Goal: Information Seeking & Learning: Learn about a topic

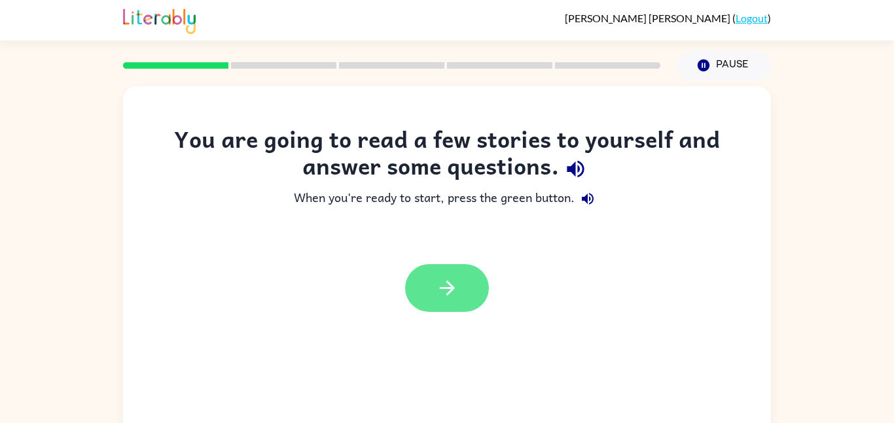
click at [448, 286] on icon "button" at bounding box center [447, 288] width 23 height 23
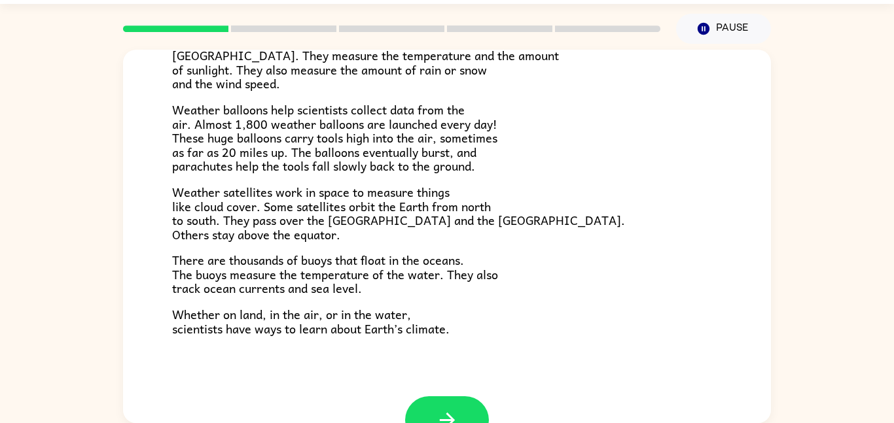
scroll to position [366, 0]
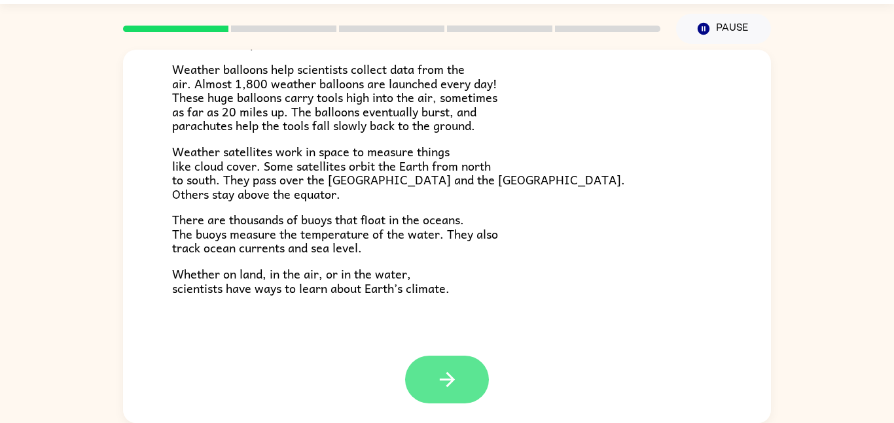
click at [441, 378] on icon "button" at bounding box center [447, 379] width 23 height 23
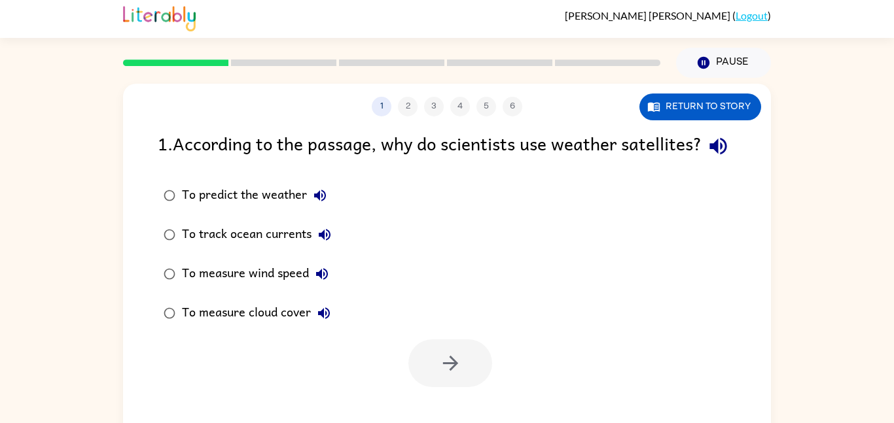
scroll to position [4, 0]
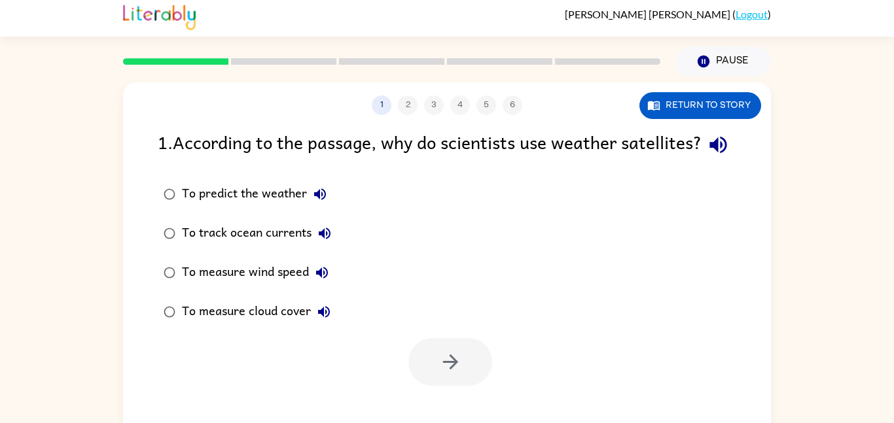
click at [181, 63] on rect at bounding box center [175, 61] width 105 height 7
click at [385, 98] on button "1" at bounding box center [382, 106] width 20 height 20
click at [423, 105] on div "1 2 3 4 5 6" at bounding box center [447, 106] width 648 height 20
click at [406, 102] on div "1 2 3 4 5 6" at bounding box center [447, 106] width 648 height 20
click at [433, 109] on div "1 2 3 4 5 6" at bounding box center [447, 106] width 648 height 20
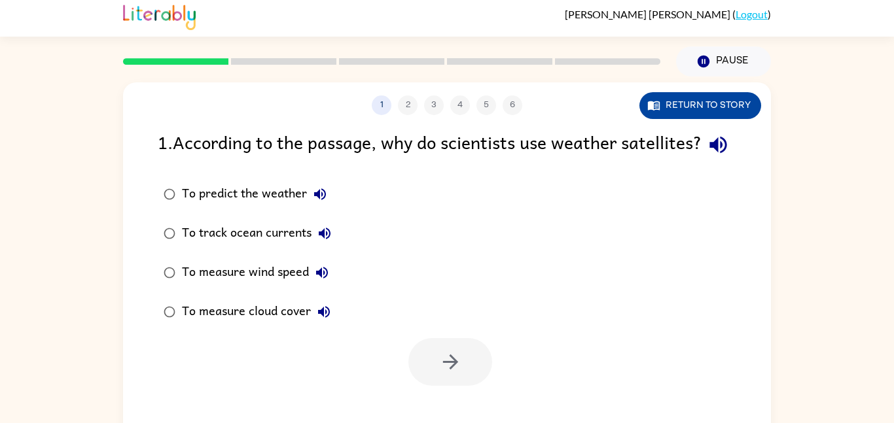
click at [682, 111] on button "Return to story" at bounding box center [700, 105] width 122 height 27
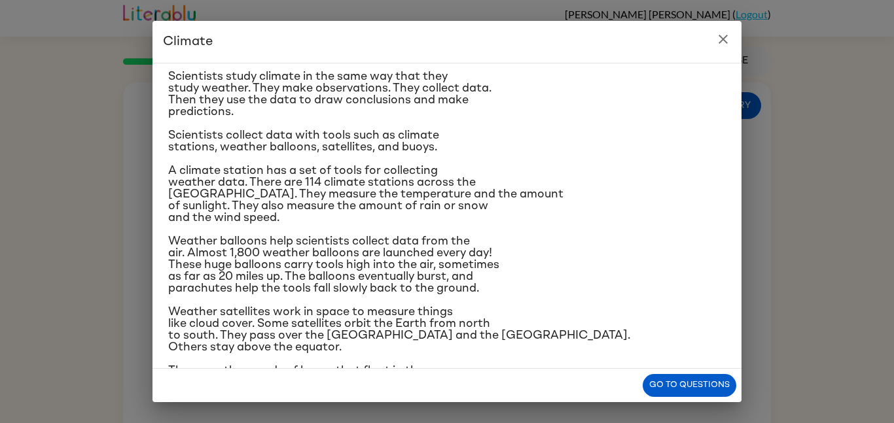
scroll to position [115, 0]
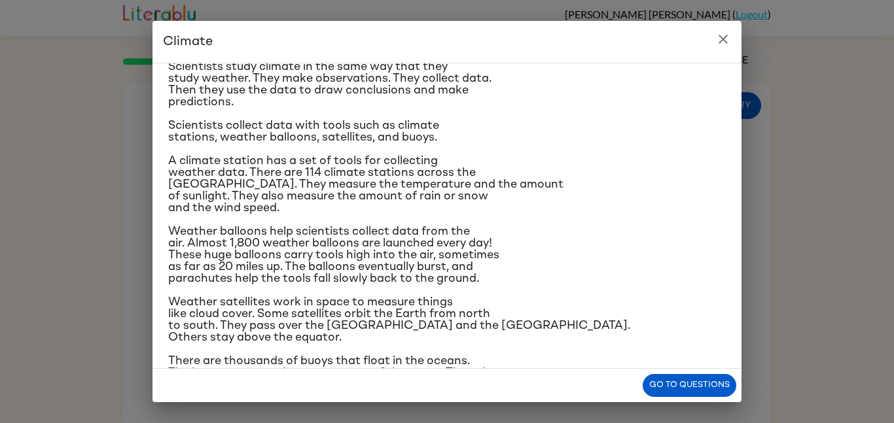
click at [723, 35] on icon "close" at bounding box center [723, 39] width 16 height 16
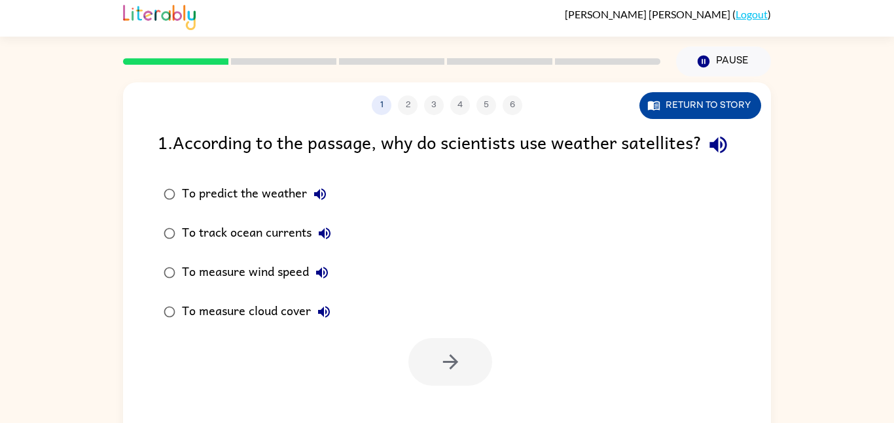
click at [724, 101] on button "Return to story" at bounding box center [700, 105] width 122 height 27
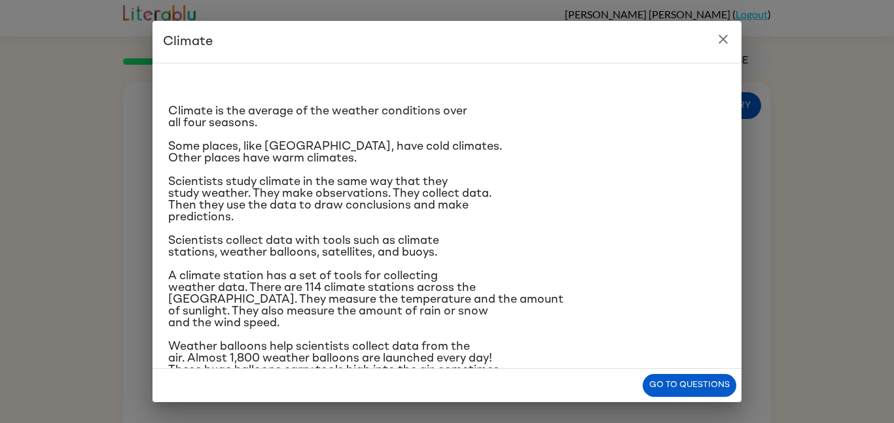
click at [724, 41] on icon "close" at bounding box center [723, 39] width 16 height 16
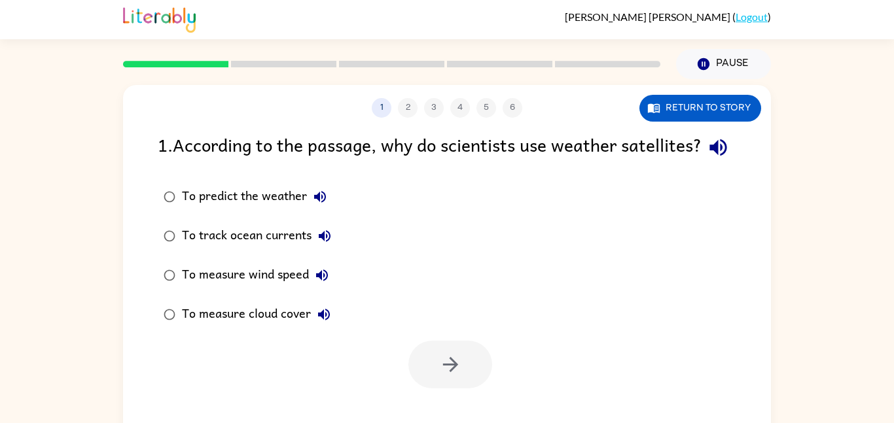
scroll to position [0, 0]
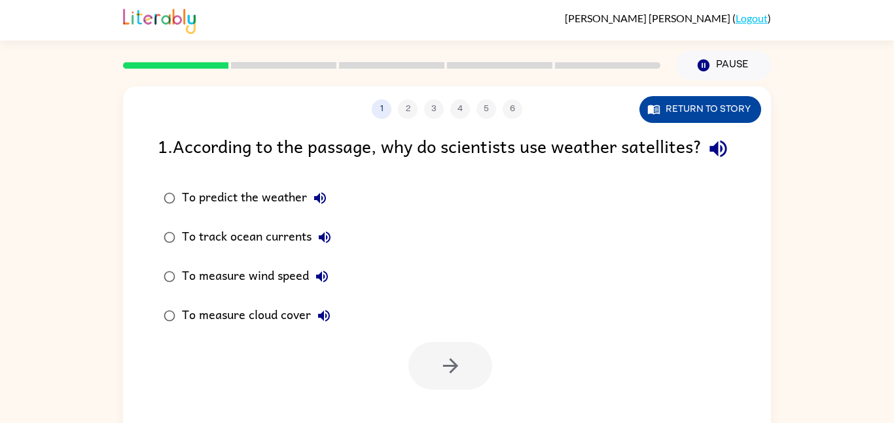
click at [659, 109] on icon "button" at bounding box center [654, 109] width 12 height 9
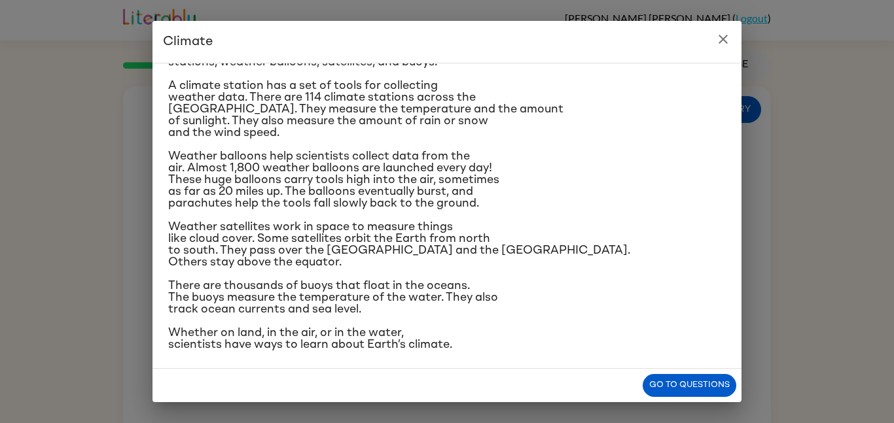
scroll to position [195, 0]
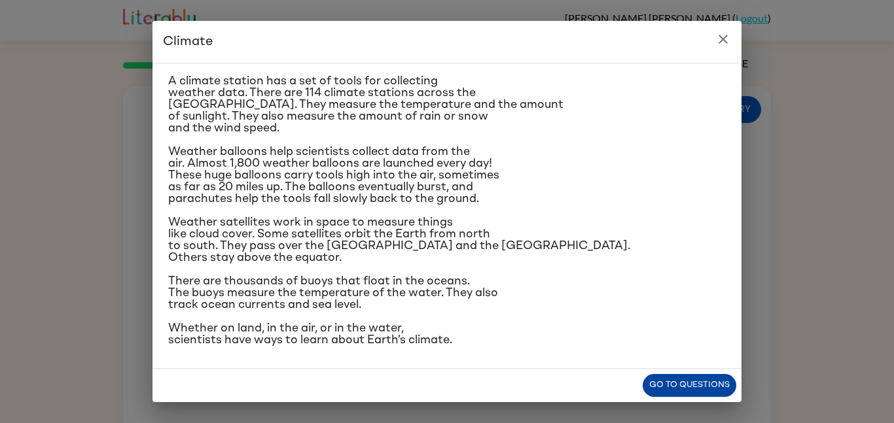
click at [671, 376] on button "Go to questions" at bounding box center [690, 385] width 94 height 23
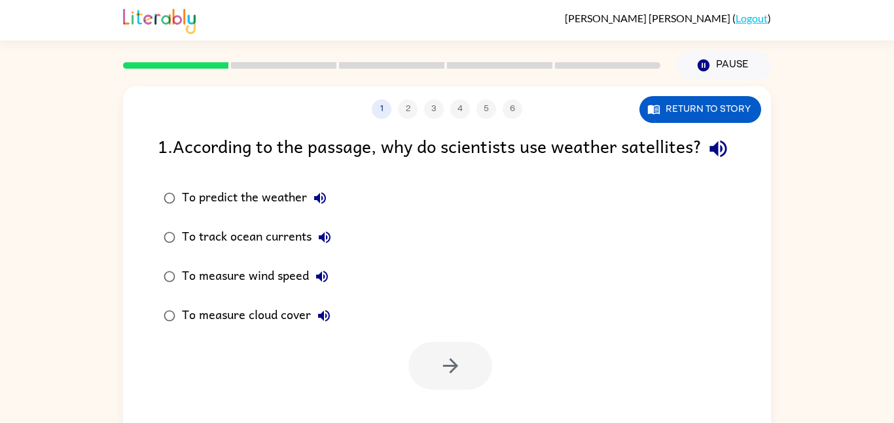
click at [237, 211] on div "To predict the weather" at bounding box center [257, 198] width 151 height 26
click at [443, 377] on button "button" at bounding box center [450, 366] width 84 height 48
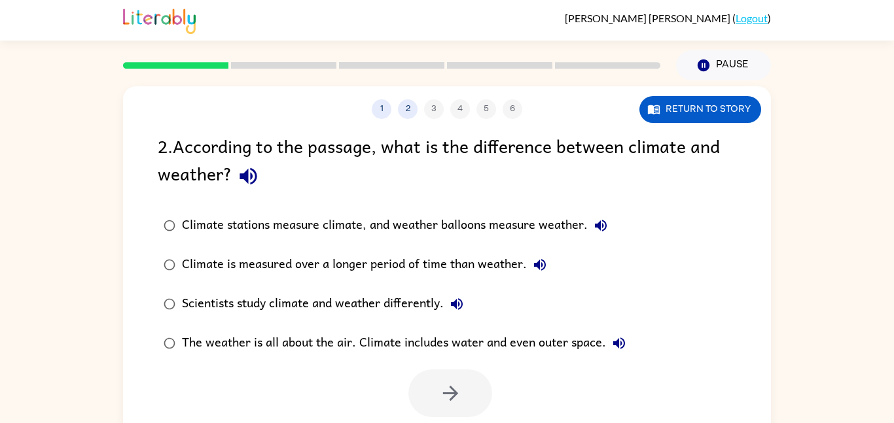
scroll to position [29, 0]
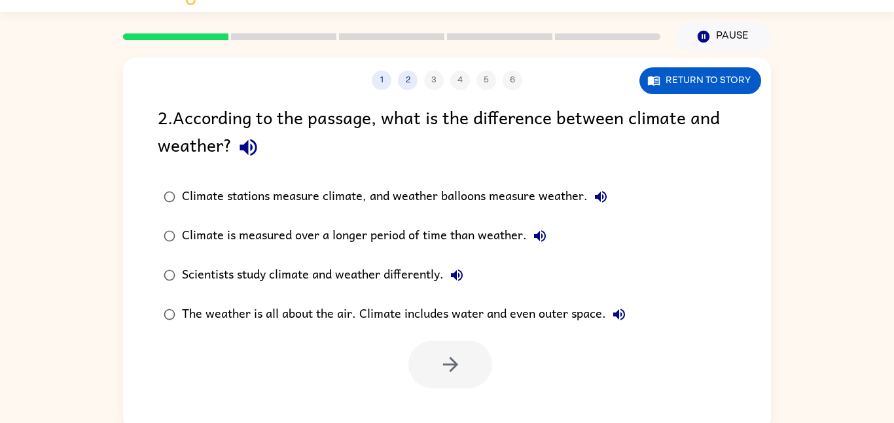
click at [427, 191] on div "Climate stations measure climate, and weather balloons measure weather." at bounding box center [398, 197] width 432 height 26
click at [465, 371] on button "button" at bounding box center [450, 365] width 84 height 48
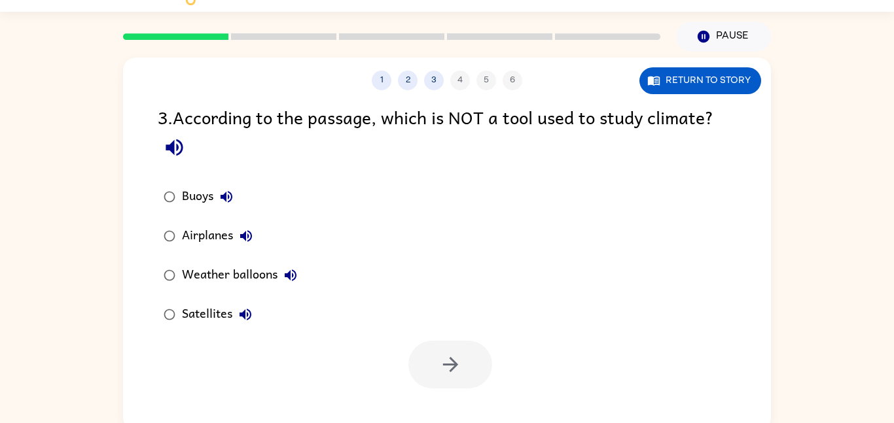
click at [190, 234] on div "Airplanes" at bounding box center [220, 236] width 77 height 26
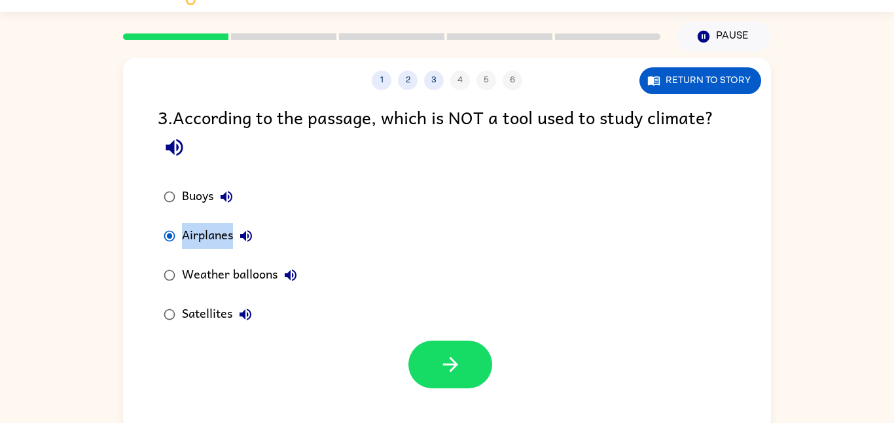
click at [190, 234] on div "Airplanes" at bounding box center [220, 236] width 77 height 26
click at [370, 258] on div "Buoys Airplanes Weather balloons Satellites" at bounding box center [464, 255] width 613 height 157
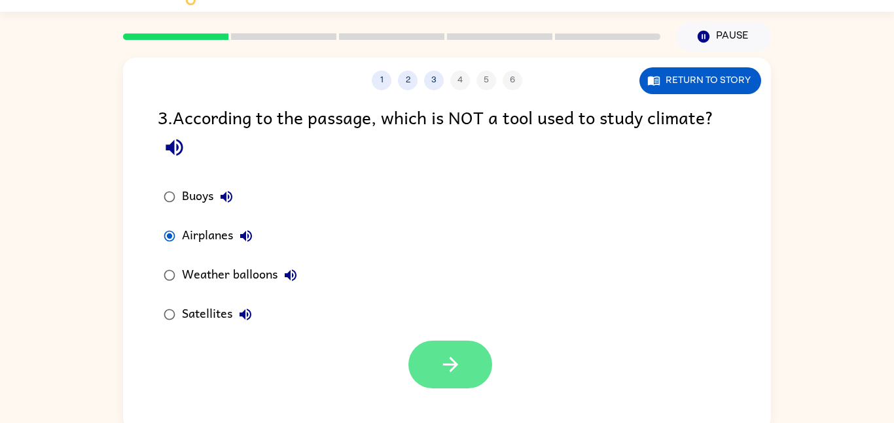
click at [454, 349] on button "button" at bounding box center [450, 365] width 84 height 48
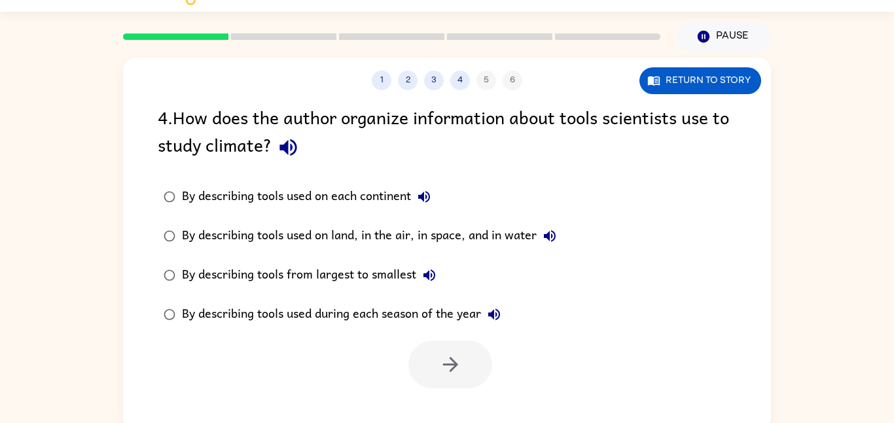
click at [293, 143] on icon "button" at bounding box center [288, 147] width 23 height 23
click at [414, 188] on div "By describing tools used on each continent" at bounding box center [309, 197] width 255 height 26
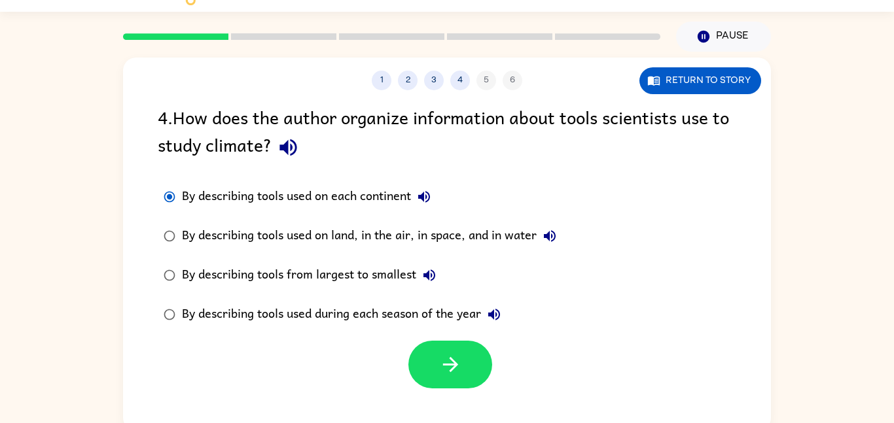
click at [427, 200] on icon "button" at bounding box center [424, 197] width 16 height 16
click at [550, 236] on icon "button" at bounding box center [550, 236] width 12 height 12
click at [515, 236] on div "By describing tools used on land, in the air, in space, and in water" at bounding box center [372, 236] width 381 height 26
click at [432, 268] on icon "button" at bounding box center [429, 276] width 16 height 16
click at [499, 312] on icon "button" at bounding box center [494, 315] width 16 height 16
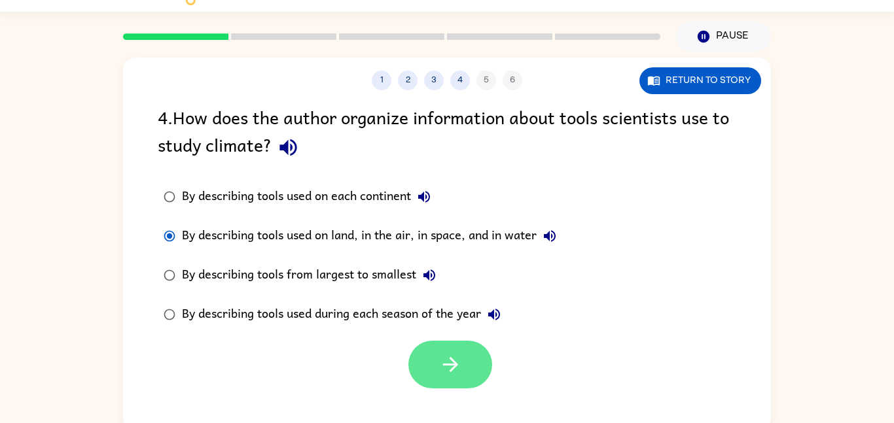
click at [474, 346] on button "button" at bounding box center [450, 365] width 84 height 48
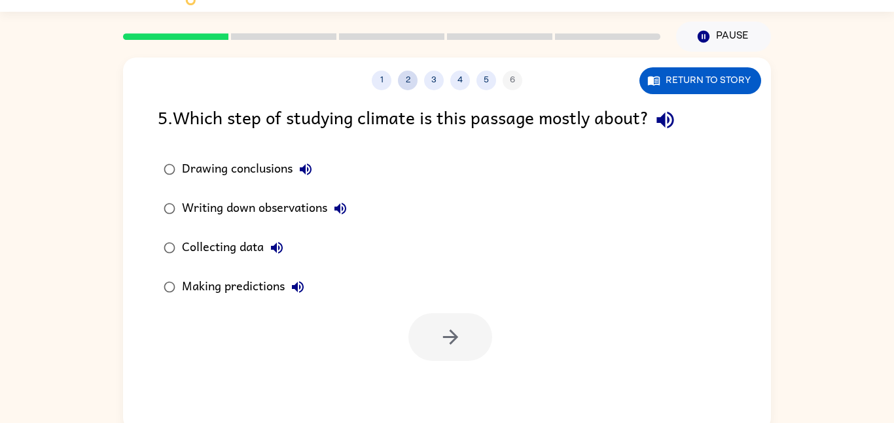
click at [408, 84] on button "2" at bounding box center [408, 81] width 20 height 20
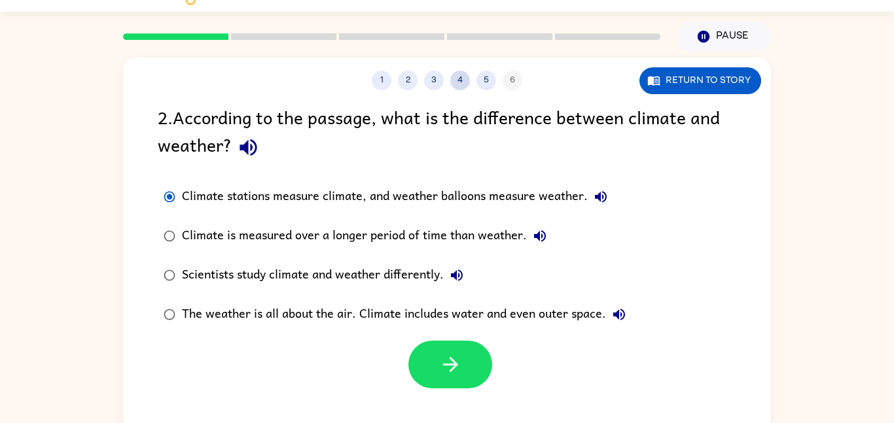
click at [454, 80] on button "4" at bounding box center [460, 81] width 20 height 20
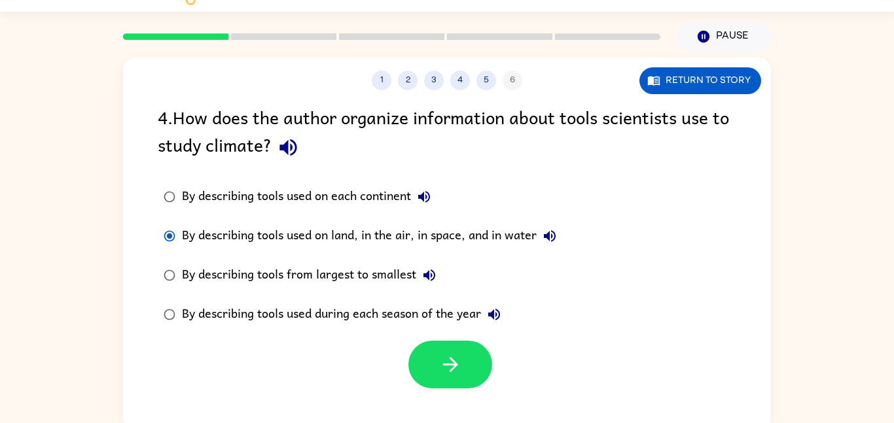
click at [300, 143] on icon "button" at bounding box center [288, 147] width 23 height 23
click at [554, 238] on icon "button" at bounding box center [550, 236] width 12 height 12
click at [496, 312] on icon "button" at bounding box center [494, 315] width 12 height 12
click at [463, 361] on button "button" at bounding box center [450, 365] width 84 height 48
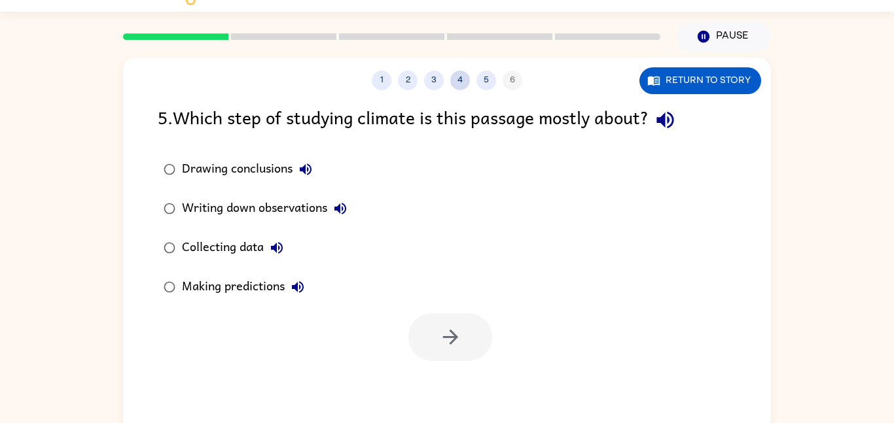
click at [458, 82] on button "4" at bounding box center [460, 81] width 20 height 20
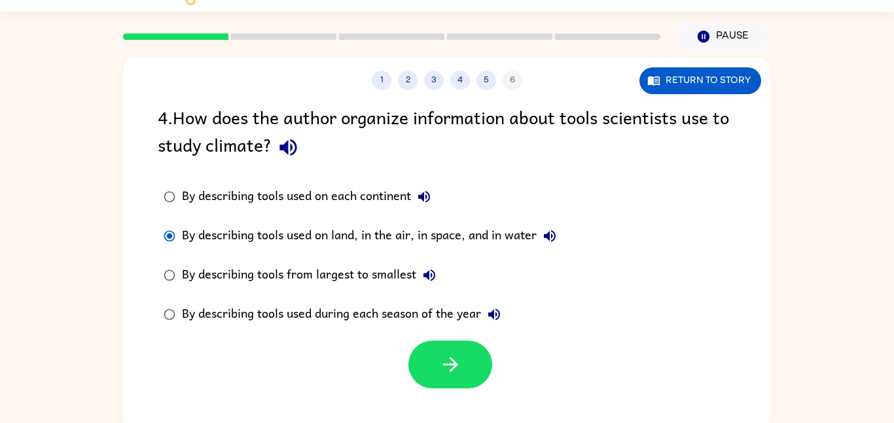
click at [404, 312] on div "By describing tools used during each season of the year" at bounding box center [344, 315] width 325 height 26
click at [476, 77] on button "5" at bounding box center [486, 81] width 20 height 20
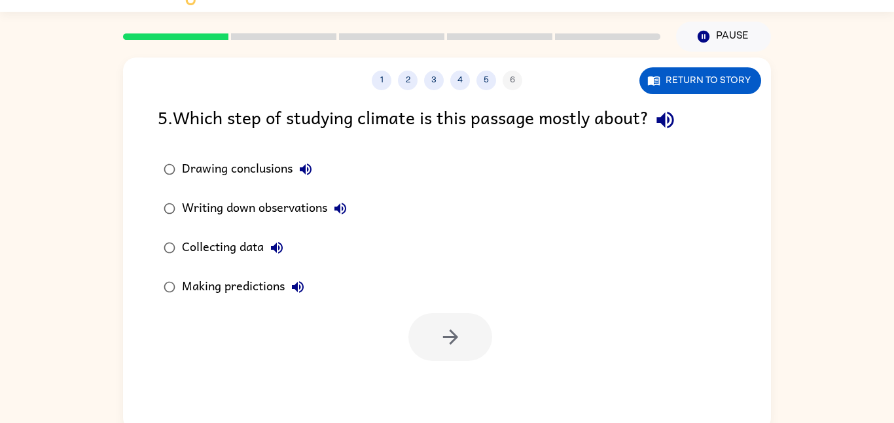
click at [672, 115] on icon "button" at bounding box center [665, 120] width 23 height 23
click at [310, 166] on icon "button" at bounding box center [306, 170] width 16 height 16
click at [343, 204] on icon "button" at bounding box center [340, 209] width 12 height 12
click at [281, 202] on div "Writing down observations" at bounding box center [267, 209] width 171 height 26
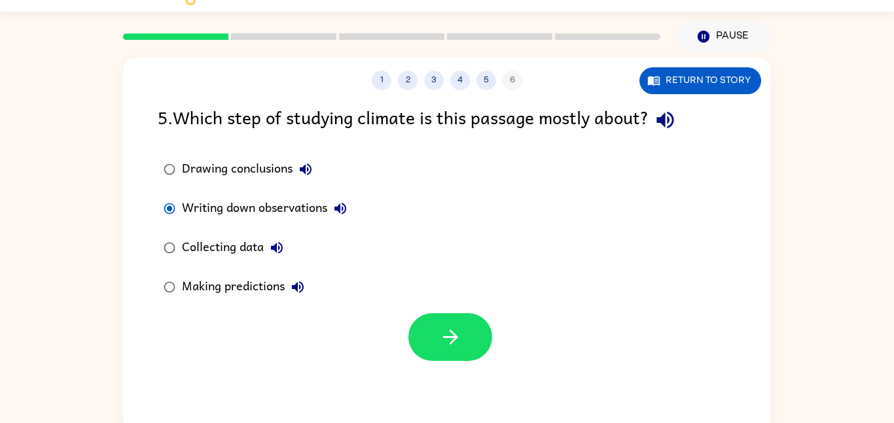
click at [277, 240] on icon "button" at bounding box center [277, 248] width 16 height 16
click at [251, 239] on div "Collecting data" at bounding box center [236, 248] width 108 height 26
click at [293, 278] on button "Making predictions" at bounding box center [298, 287] width 26 height 26
click at [259, 289] on div "Making predictions" at bounding box center [246, 287] width 129 height 26
click at [512, 88] on div "1 2 3 4 5 6" at bounding box center [447, 81] width 648 height 20
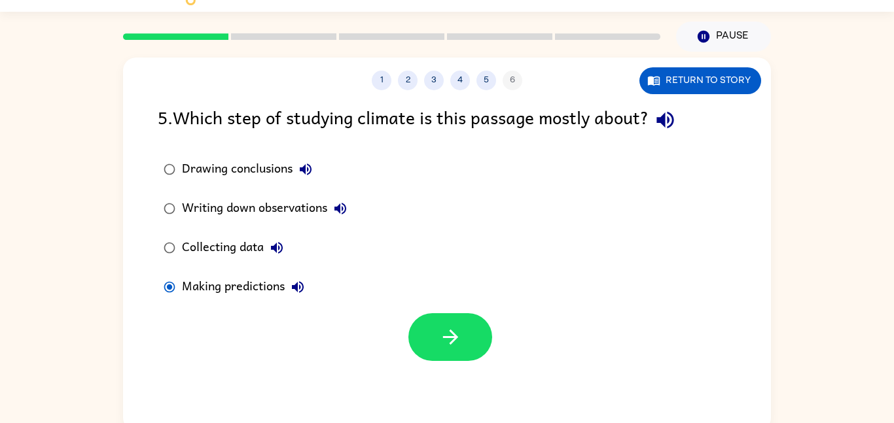
click at [511, 82] on div "1 2 3 4 5 6" at bounding box center [447, 81] width 648 height 20
click at [506, 80] on div "1 2 3 4 5 6" at bounding box center [447, 81] width 648 height 20
click at [452, 326] on icon "button" at bounding box center [450, 337] width 23 height 23
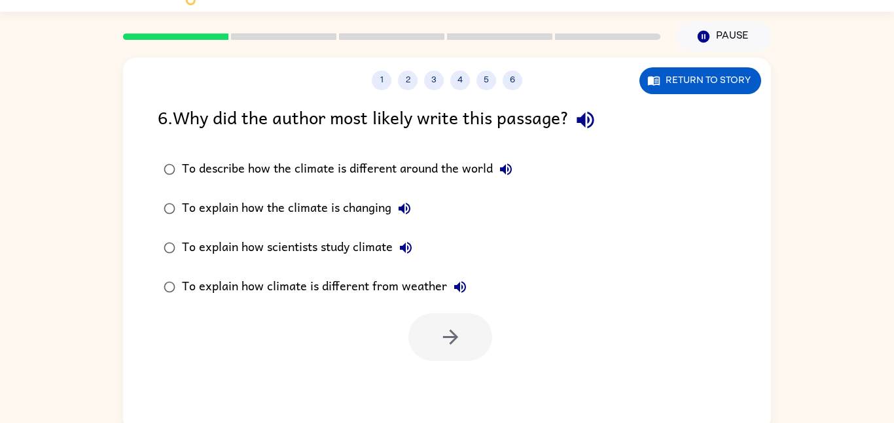
click at [507, 170] on icon "button" at bounding box center [506, 170] width 16 height 16
click at [470, 168] on div "To describe how the climate is different around the world" at bounding box center [350, 169] width 337 height 26
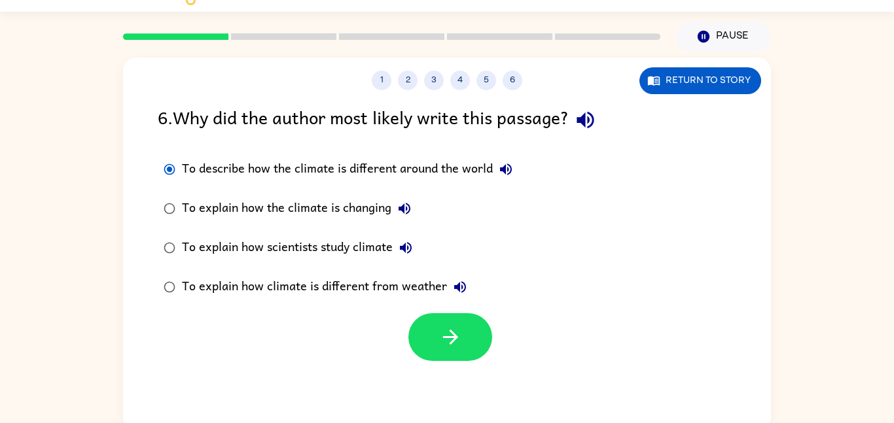
click at [413, 204] on button "To explain how the climate is changing" at bounding box center [404, 209] width 26 height 26
click at [363, 206] on div "To explain how the climate is changing" at bounding box center [300, 209] width 236 height 26
click at [403, 245] on icon "button" at bounding box center [406, 248] width 16 height 16
click at [380, 241] on div "To explain how scientists study climate" at bounding box center [300, 248] width 237 height 26
click at [461, 283] on icon "button" at bounding box center [460, 287] width 12 height 12
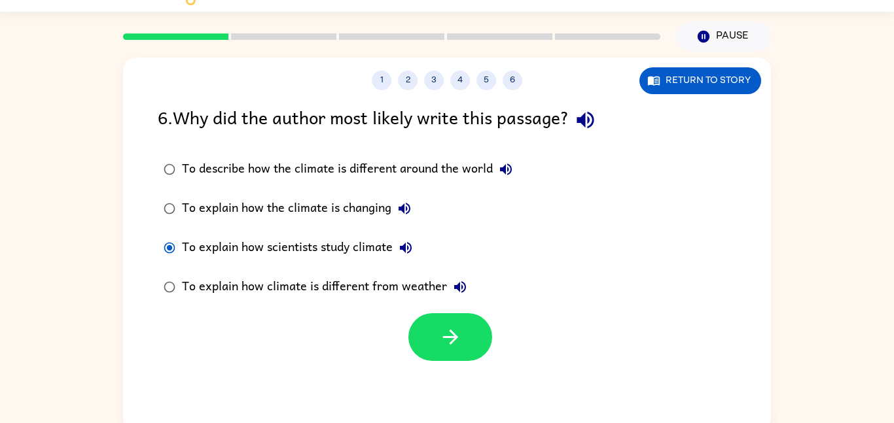
click at [426, 286] on div "To explain how climate is different from weather" at bounding box center [327, 287] width 291 height 26
click at [444, 342] on icon "button" at bounding box center [450, 337] width 23 height 23
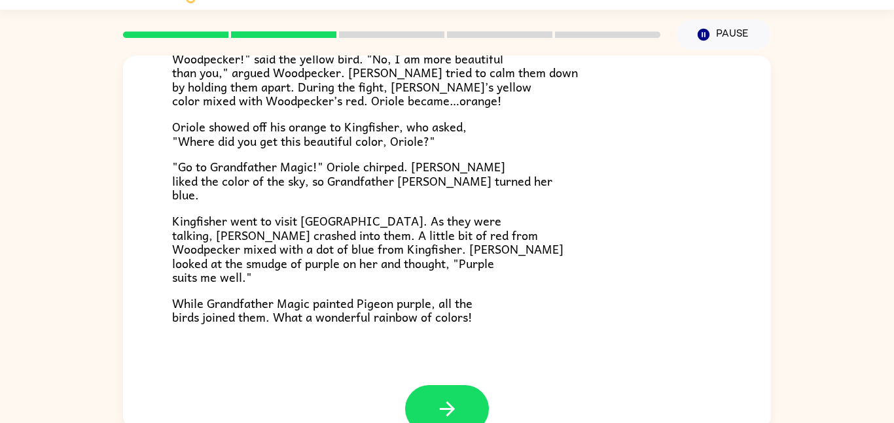
scroll to position [338, 0]
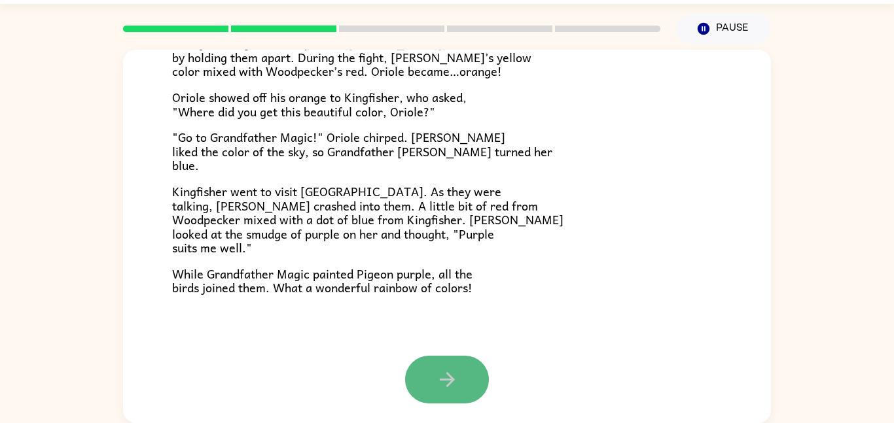
click at [452, 368] on icon "button" at bounding box center [447, 379] width 23 height 23
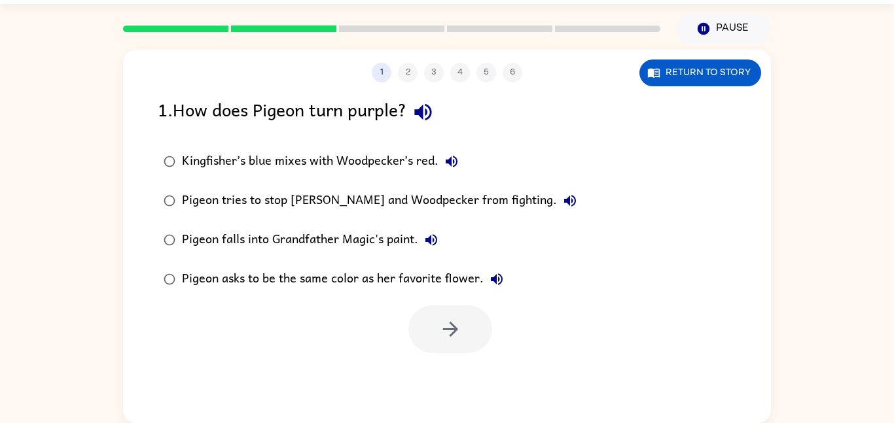
click at [453, 162] on icon "button" at bounding box center [452, 162] width 12 height 12
click at [386, 153] on div "Kingfisher’s blue mixes with Woodpecker’s red." at bounding box center [323, 162] width 283 height 26
click at [562, 195] on icon "button" at bounding box center [570, 201] width 16 height 16
click at [438, 238] on icon "button" at bounding box center [431, 240] width 16 height 16
click at [493, 276] on icon "button" at bounding box center [497, 280] width 12 height 12
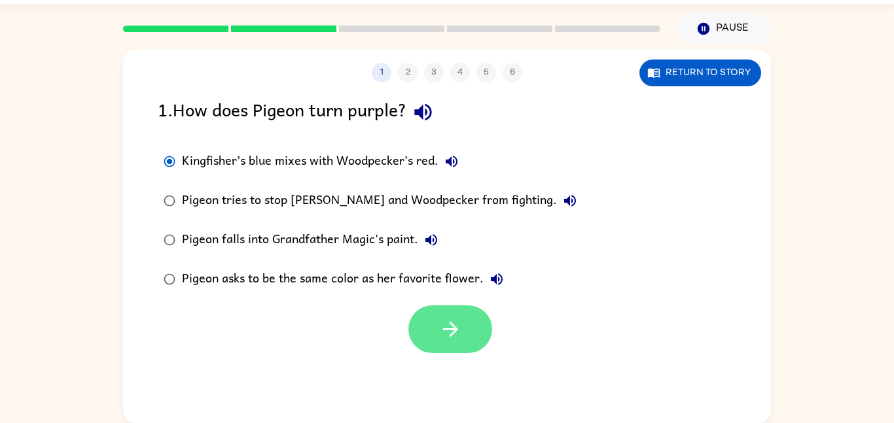
click at [442, 310] on button "button" at bounding box center [450, 330] width 84 height 48
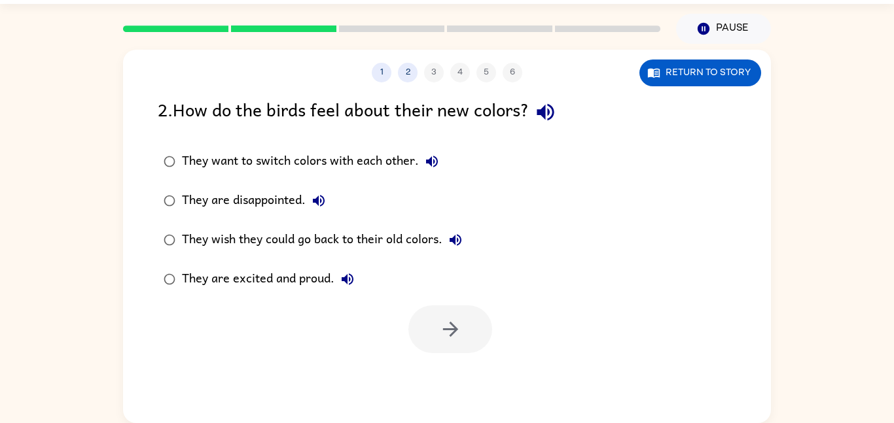
click at [557, 102] on icon "button" at bounding box center [545, 112] width 23 height 23
click at [440, 158] on icon "button" at bounding box center [432, 162] width 16 height 16
click at [319, 201] on icon "button" at bounding box center [319, 201] width 12 height 12
click at [456, 234] on icon "button" at bounding box center [456, 240] width 16 height 16
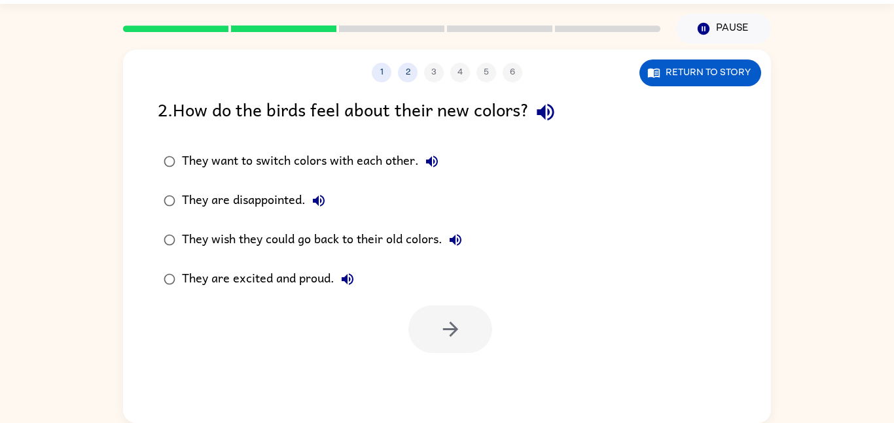
click at [348, 277] on icon "button" at bounding box center [348, 280] width 16 height 16
click at [306, 275] on div "They are excited and proud." at bounding box center [271, 279] width 179 height 26
click at [442, 314] on button "button" at bounding box center [450, 330] width 84 height 48
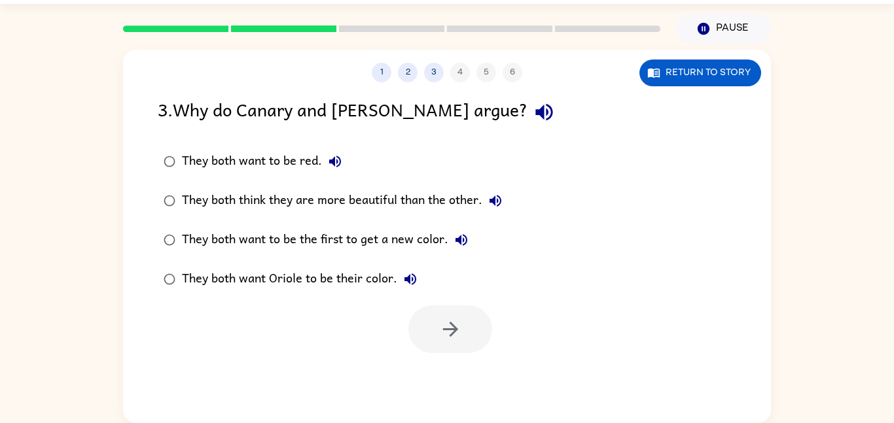
click at [535, 113] on icon "button" at bounding box center [543, 112] width 17 height 17
click at [334, 152] on button "They both want to be red." at bounding box center [335, 162] width 26 height 26
click at [503, 200] on icon "button" at bounding box center [496, 201] width 16 height 16
click at [440, 200] on div "They both think they are more beautiful than the other." at bounding box center [345, 201] width 327 height 26
click at [458, 236] on icon "button" at bounding box center [462, 240] width 16 height 16
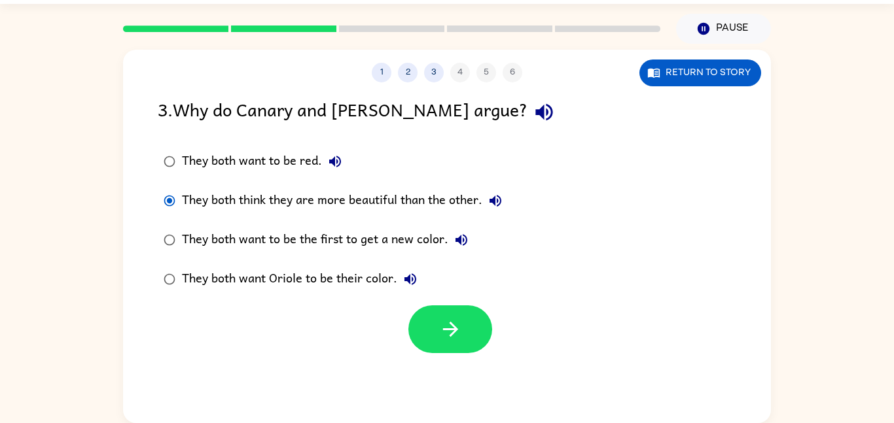
click at [416, 270] on button "They both want Oriole to be their color." at bounding box center [410, 279] width 26 height 26
click at [373, 281] on div "They both want Oriole to be their color." at bounding box center [303, 279] width 242 height 26
click at [462, 322] on button "button" at bounding box center [450, 330] width 84 height 48
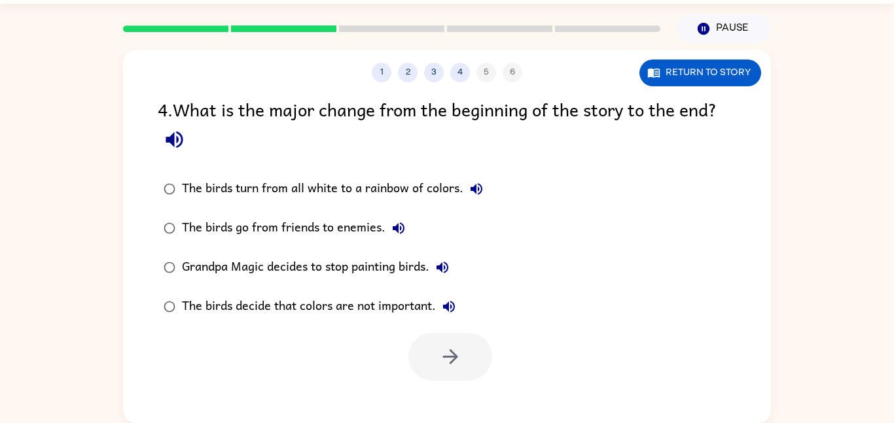
click at [175, 141] on icon "button" at bounding box center [174, 139] width 23 height 23
click at [469, 186] on icon "button" at bounding box center [477, 189] width 16 height 16
click at [389, 224] on button "The birds go from friends to enemies." at bounding box center [398, 228] width 26 height 26
click at [434, 262] on button "Grandpa Magic decides to stop painting birds." at bounding box center [442, 268] width 26 height 26
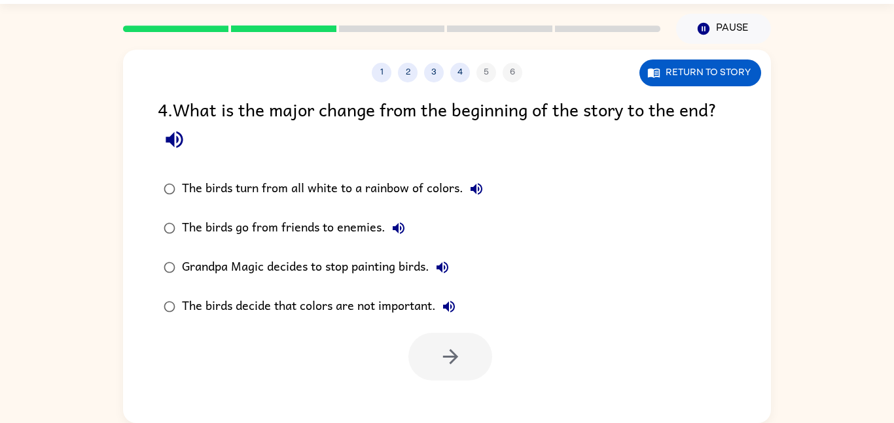
click at [471, 183] on icon "button" at bounding box center [477, 189] width 16 height 16
click at [170, 141] on icon "button" at bounding box center [174, 140] width 17 height 17
click at [398, 194] on div "The birds turn from all white to a rainbow of colors." at bounding box center [336, 189] width 308 height 26
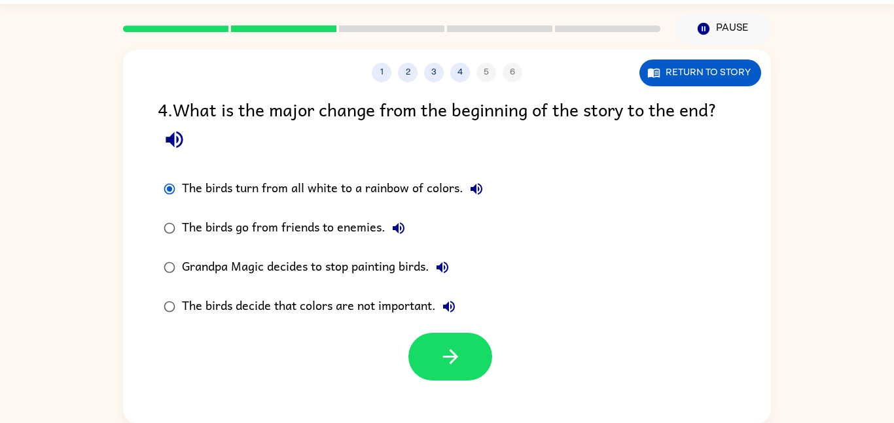
click at [403, 228] on icon "button" at bounding box center [399, 229] width 12 height 12
click at [393, 223] on icon "button" at bounding box center [399, 229] width 16 height 16
click at [442, 266] on icon "button" at bounding box center [443, 268] width 12 height 12
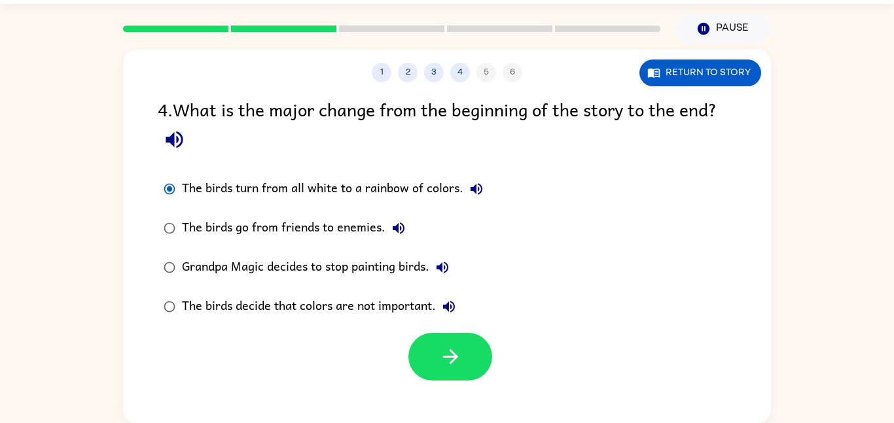
click at [442, 266] on icon "button" at bounding box center [443, 268] width 12 height 12
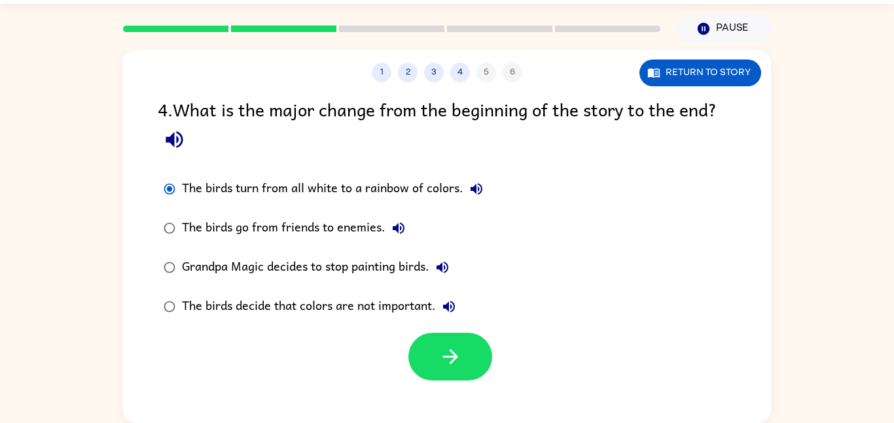
click at [452, 301] on icon "button" at bounding box center [449, 307] width 16 height 16
click at [427, 355] on button "button" at bounding box center [450, 357] width 84 height 48
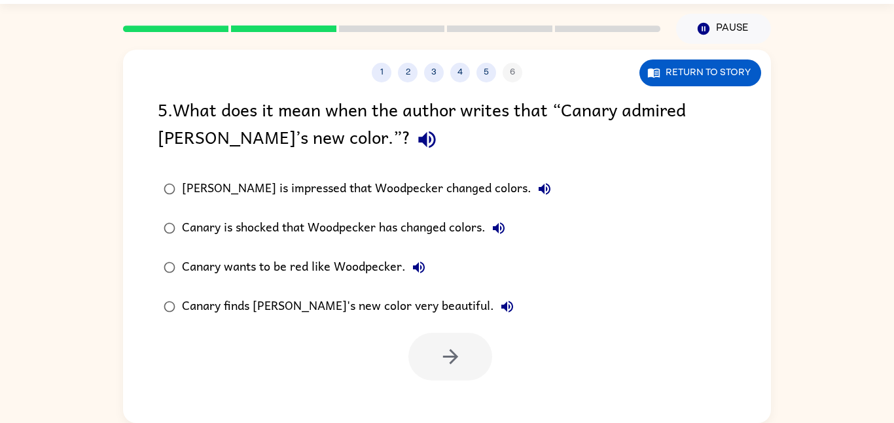
click at [416, 145] on icon "button" at bounding box center [427, 139] width 23 height 23
click at [537, 187] on icon "button" at bounding box center [545, 189] width 16 height 16
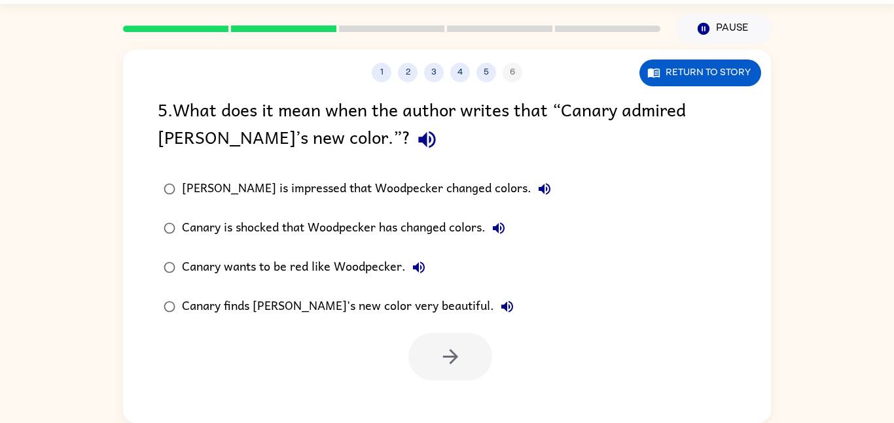
click at [494, 222] on icon "button" at bounding box center [499, 229] width 16 height 16
click at [416, 264] on icon "button" at bounding box center [419, 268] width 16 height 16
click at [499, 301] on icon "button" at bounding box center [507, 307] width 16 height 16
click at [431, 299] on div "Canary finds Woodpecker's new color very beautiful." at bounding box center [351, 307] width 338 height 26
click at [423, 343] on button "button" at bounding box center [450, 357] width 84 height 48
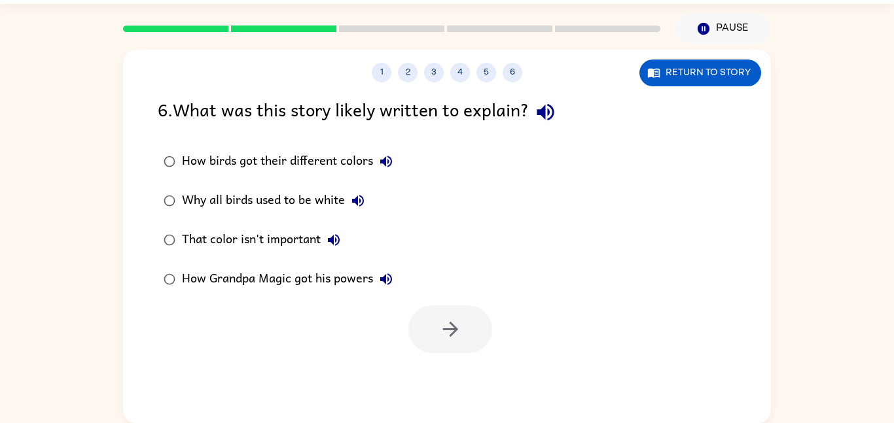
click at [554, 111] on icon "button" at bounding box center [545, 112] width 17 height 17
click at [529, 96] on button "button" at bounding box center [545, 112] width 33 height 33
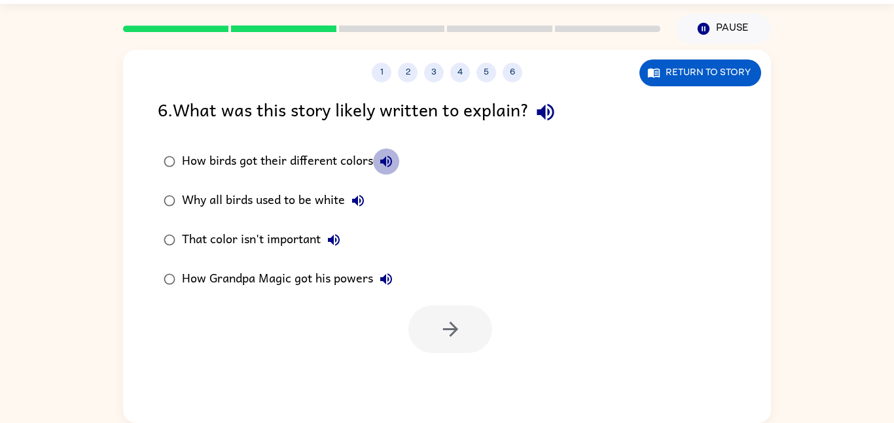
click at [390, 160] on icon "button" at bounding box center [386, 162] width 16 height 16
click at [373, 149] on button "How birds got their different colors" at bounding box center [386, 162] width 26 height 26
click at [336, 155] on div "How birds got their different colors" at bounding box center [290, 162] width 217 height 26
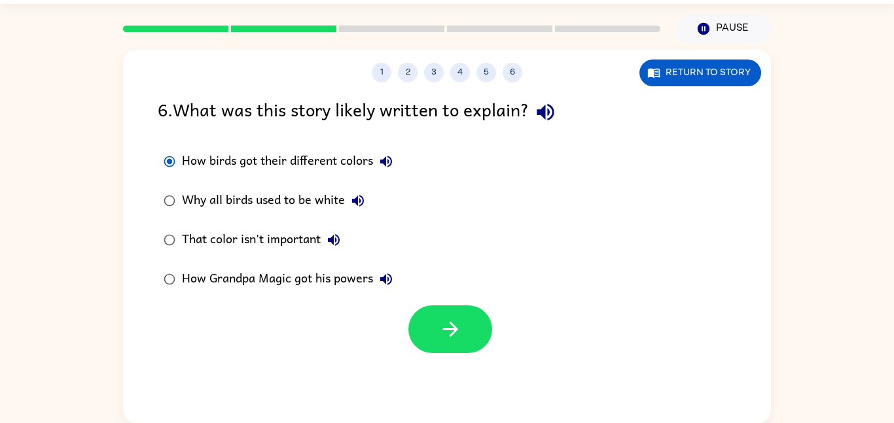
click at [336, 155] on div "How birds got their different colors" at bounding box center [290, 162] width 217 height 26
click at [365, 194] on icon "button" at bounding box center [358, 201] width 16 height 16
click at [345, 188] on button "Why all birds used to be white" at bounding box center [358, 201] width 26 height 26
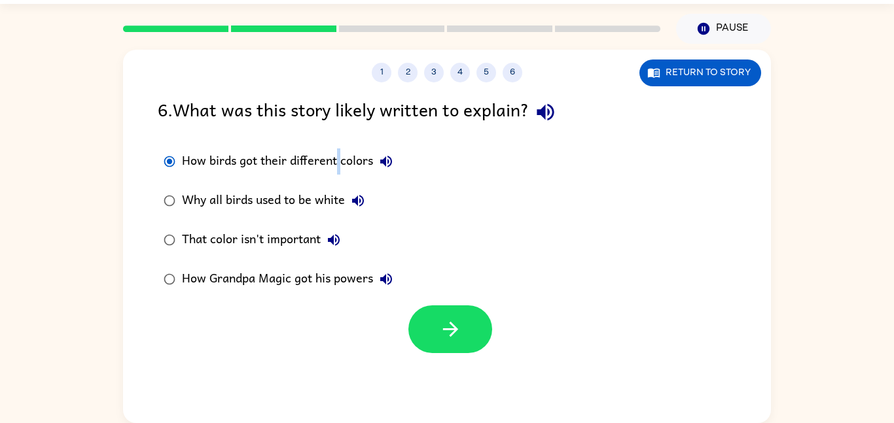
click at [331, 236] on icon "button" at bounding box center [334, 240] width 16 height 16
click at [380, 272] on icon "button" at bounding box center [386, 280] width 16 height 16
click at [433, 321] on button "button" at bounding box center [450, 330] width 84 height 48
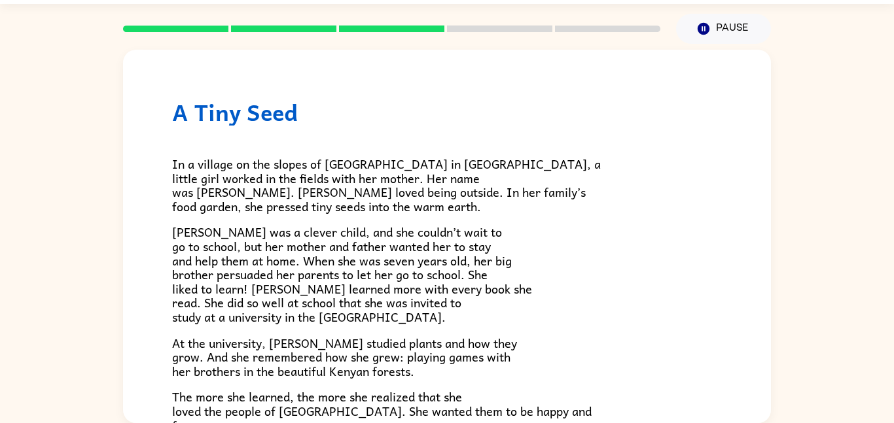
click at [369, 215] on span "In a village on the slopes of [GEOGRAPHIC_DATA] in [GEOGRAPHIC_DATA], a little …" at bounding box center [386, 185] width 429 height 62
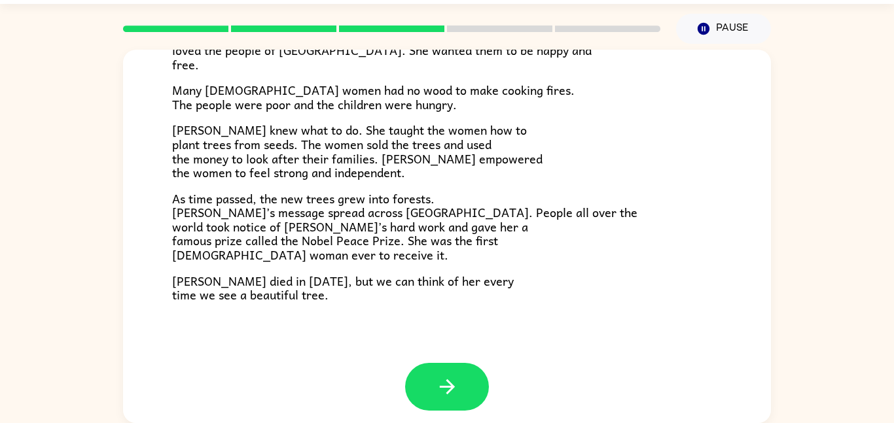
scroll to position [368, 0]
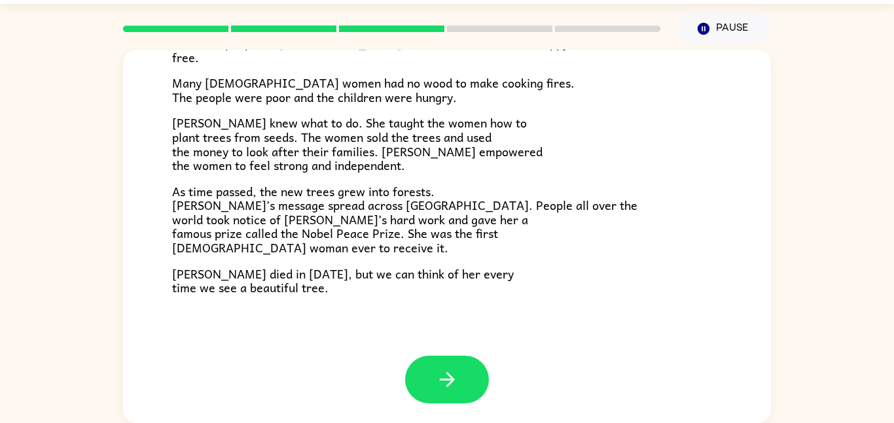
click at [345, 300] on div "A Tiny Seed In a village on the slopes of Mount Kenya in Africa, a little girl …" at bounding box center [447, 18] width 648 height 675
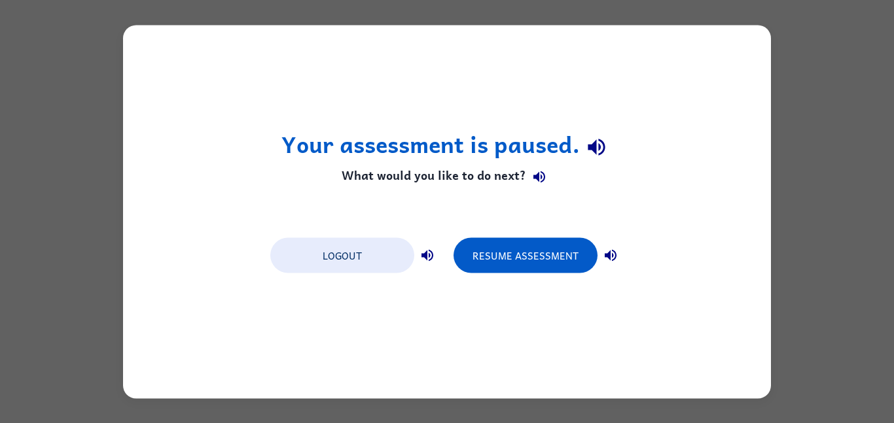
scroll to position [0, 0]
click at [501, 253] on button "Resume Assessment" at bounding box center [526, 255] width 144 height 35
click at [507, 247] on button "Resume Assessment" at bounding box center [526, 255] width 144 height 35
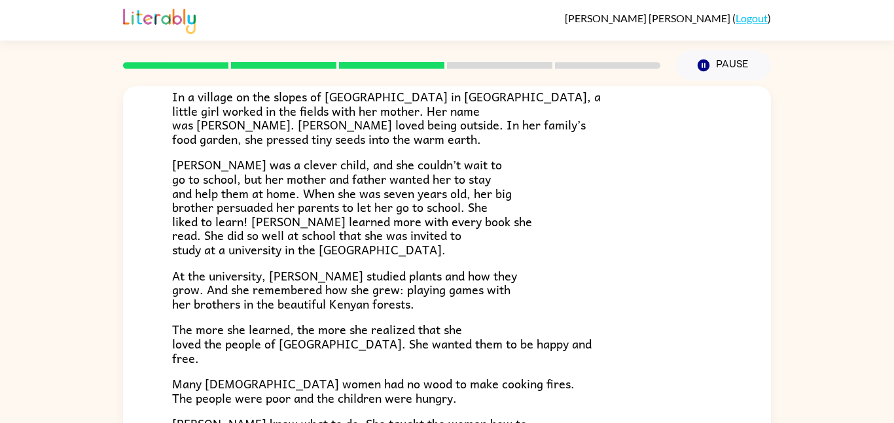
scroll to position [136, 0]
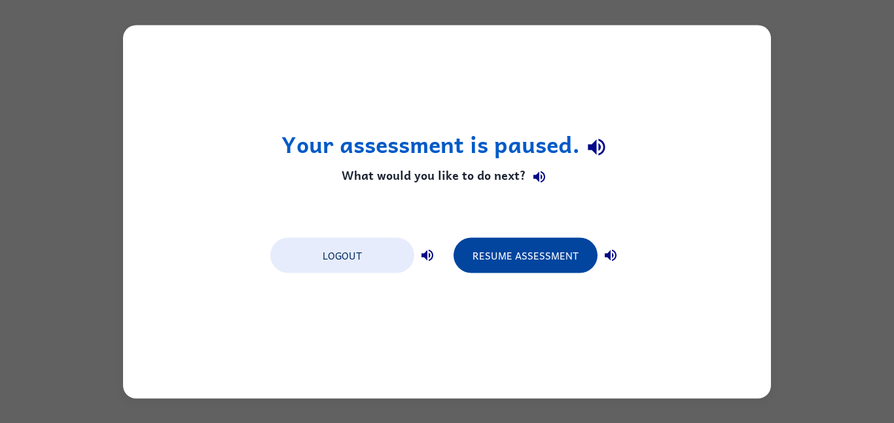
click at [505, 251] on button "Resume Assessment" at bounding box center [526, 255] width 144 height 35
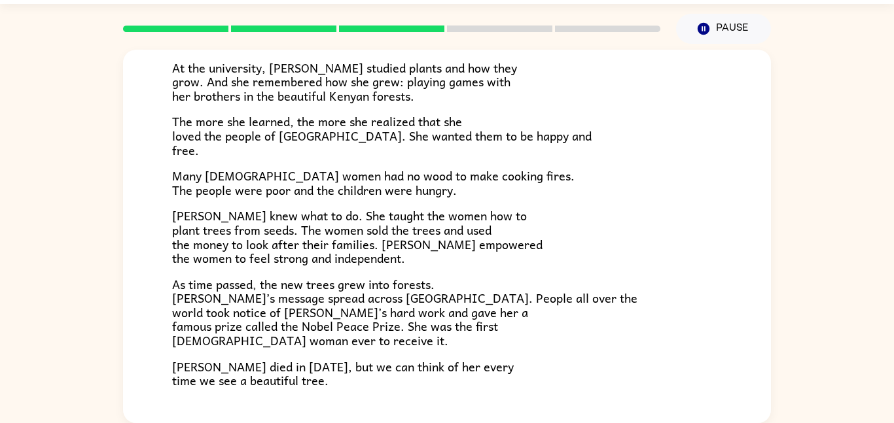
scroll to position [368, 0]
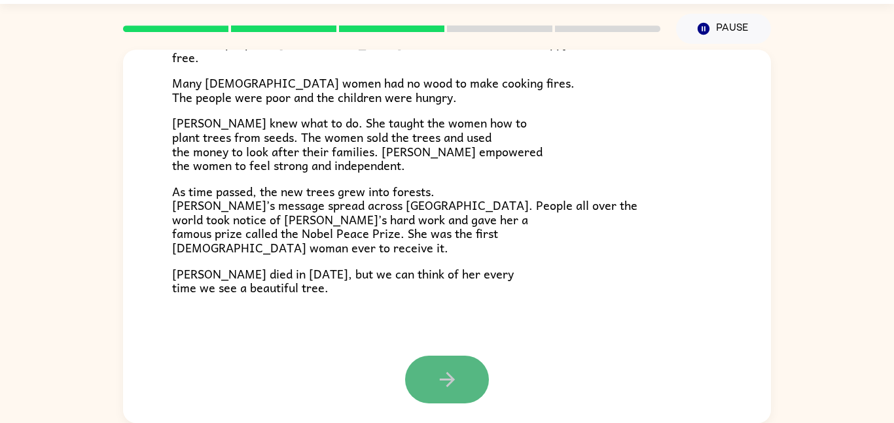
click at [445, 384] on icon "button" at bounding box center [447, 379] width 23 height 23
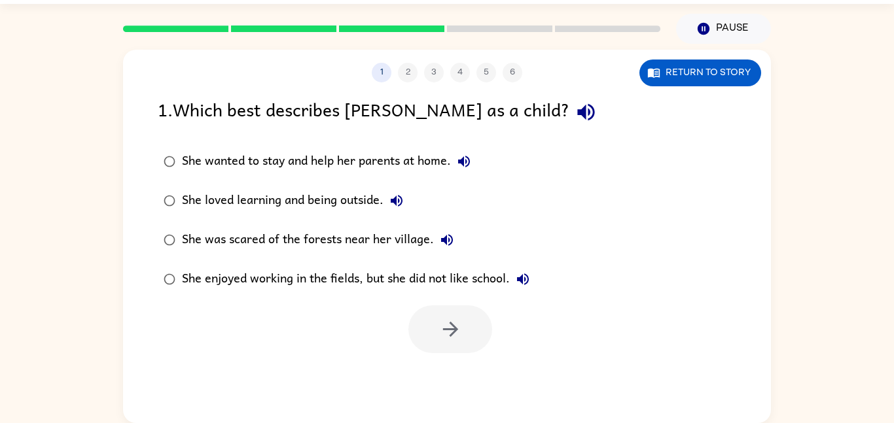
scroll to position [0, 0]
click at [575, 109] on icon "button" at bounding box center [586, 112] width 23 height 23
click at [465, 154] on icon "button" at bounding box center [464, 162] width 16 height 16
click at [399, 199] on icon "button" at bounding box center [397, 201] width 16 height 16
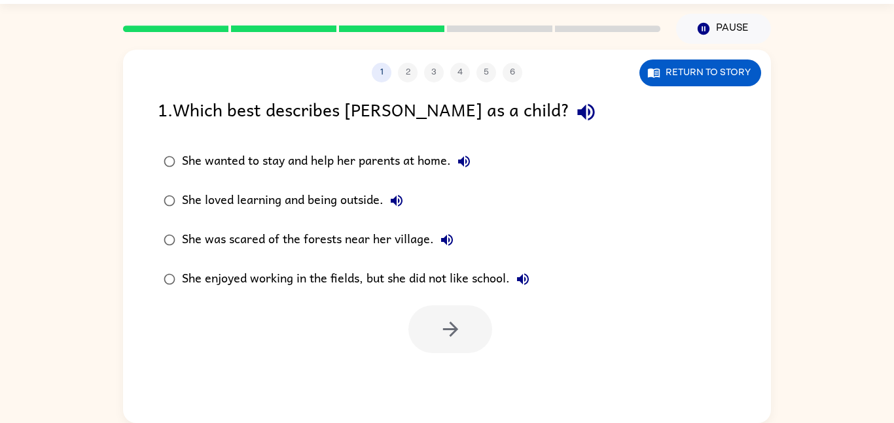
click at [399, 199] on icon "button" at bounding box center [397, 201] width 16 height 16
click at [450, 242] on icon "button" at bounding box center [447, 240] width 12 height 12
click at [528, 276] on icon "button" at bounding box center [523, 280] width 12 height 12
click at [323, 187] on label "She loved learning and being outside." at bounding box center [347, 200] width 392 height 39
click at [454, 332] on icon "button" at bounding box center [449, 329] width 15 height 15
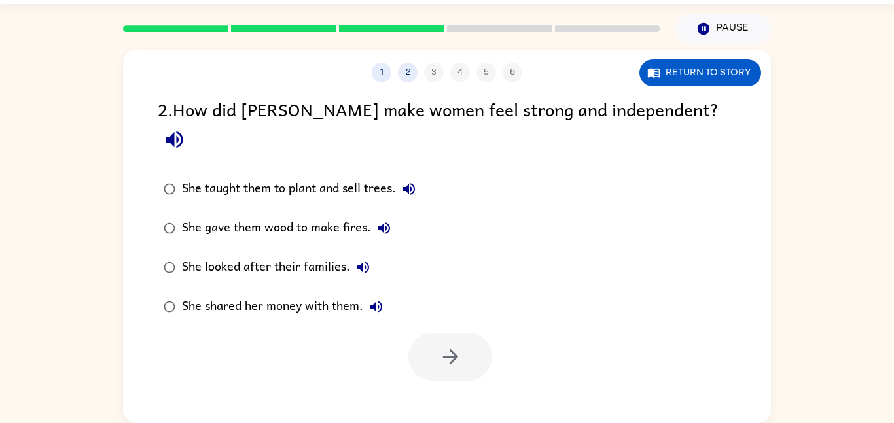
click at [186, 128] on icon "button" at bounding box center [174, 139] width 23 height 23
click at [404, 181] on icon "button" at bounding box center [409, 189] width 16 height 16
click at [380, 221] on icon "button" at bounding box center [384, 229] width 16 height 16
click at [365, 255] on button "She looked after their families." at bounding box center [363, 268] width 26 height 26
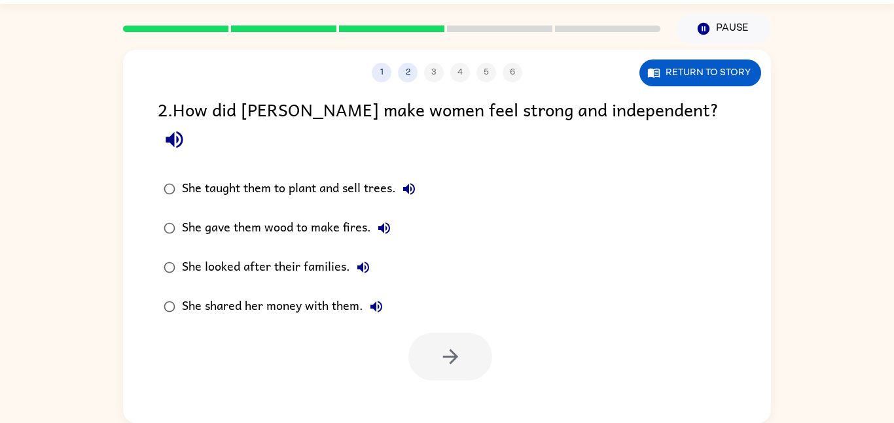
click at [362, 260] on icon "button" at bounding box center [363, 268] width 16 height 16
click at [377, 299] on icon "button" at bounding box center [376, 307] width 16 height 16
click at [368, 260] on icon "button" at bounding box center [363, 268] width 16 height 16
click at [370, 299] on icon "button" at bounding box center [376, 307] width 16 height 16
click at [359, 294] on div "She shared her money with them." at bounding box center [285, 307] width 207 height 26
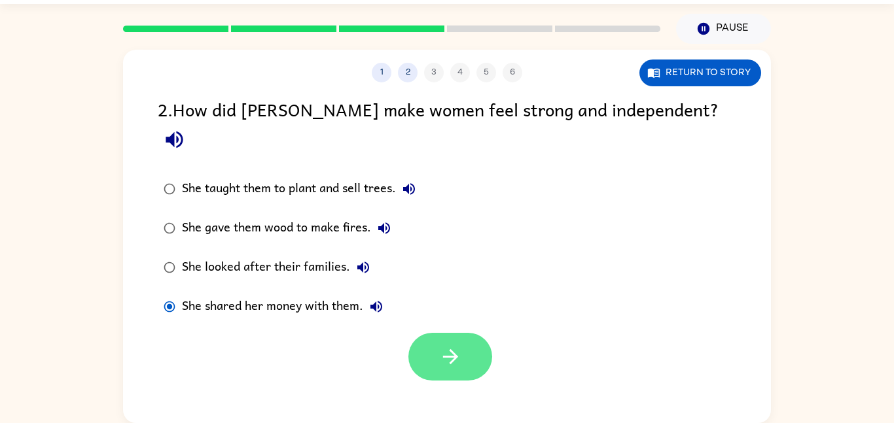
click at [448, 346] on icon "button" at bounding box center [450, 357] width 23 height 23
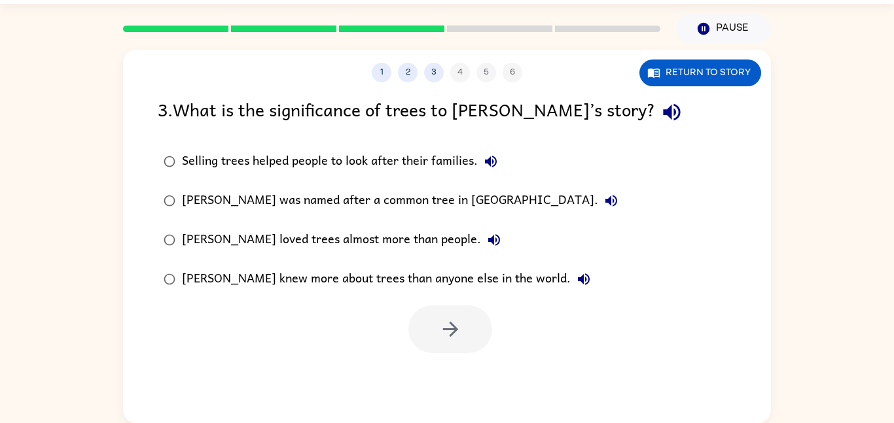
click at [663, 114] on icon "button" at bounding box center [671, 112] width 17 height 17
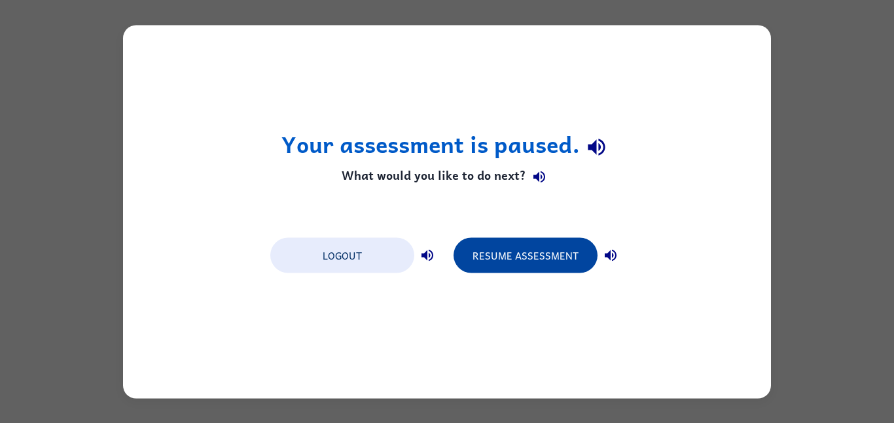
click at [524, 263] on button "Resume Assessment" at bounding box center [526, 255] width 144 height 35
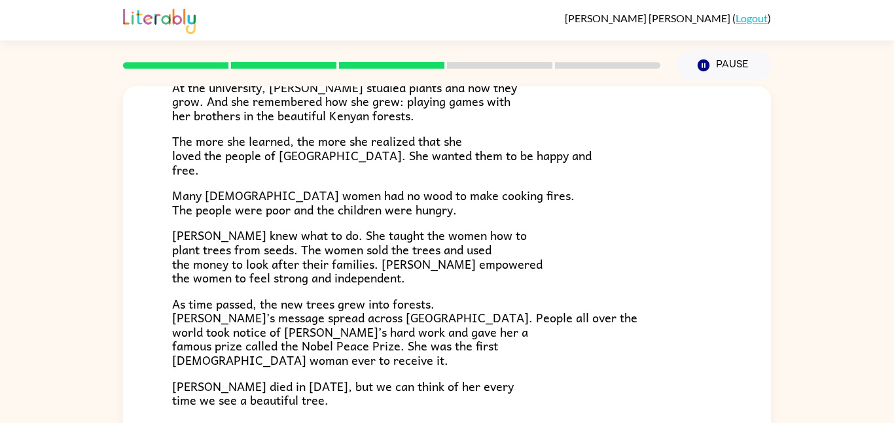
scroll to position [368, 0]
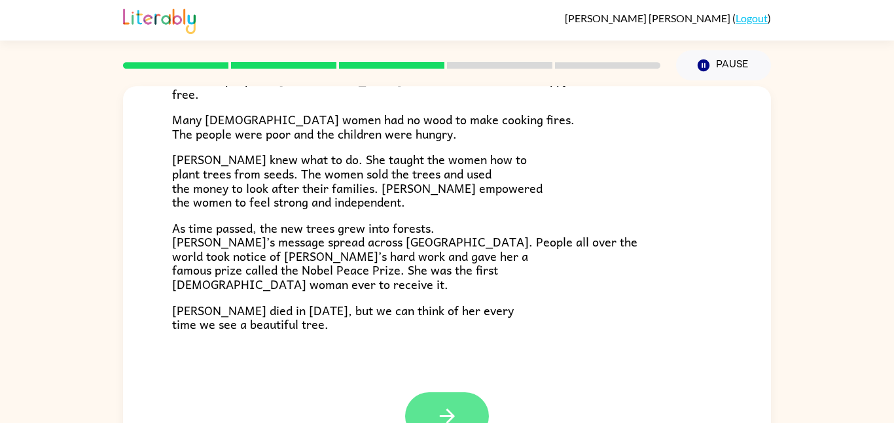
click at [433, 416] on button "button" at bounding box center [447, 417] width 84 height 48
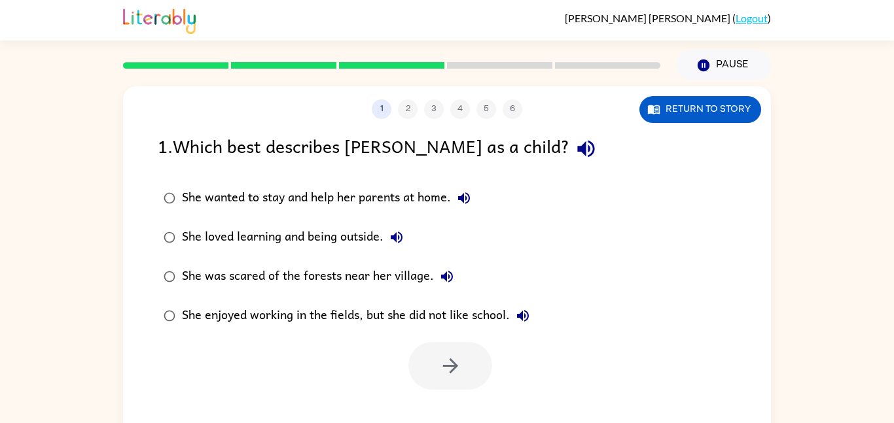
scroll to position [0, 0]
click at [577, 146] on icon "button" at bounding box center [585, 149] width 17 height 17
click at [461, 194] on icon "button" at bounding box center [464, 198] width 16 height 16
click at [405, 118] on div "1 2 3 4 5 6" at bounding box center [447, 109] width 648 height 20
click at [404, 115] on div "1 2 3 4 5 6" at bounding box center [447, 109] width 648 height 20
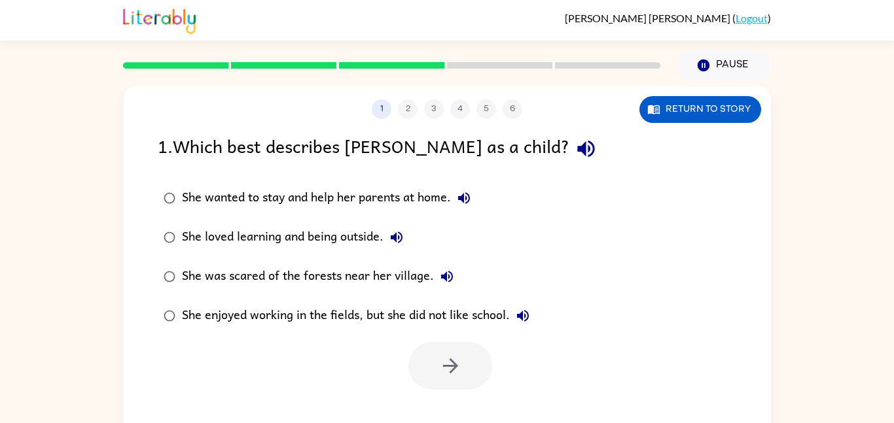
click at [404, 115] on div "1 2 3 4 5 6" at bounding box center [447, 109] width 648 height 20
click at [406, 109] on div "1 2 3 4 5 6" at bounding box center [447, 109] width 648 height 20
click at [461, 193] on icon "button" at bounding box center [464, 198] width 16 height 16
click at [393, 235] on icon "button" at bounding box center [397, 238] width 16 height 16
click at [348, 236] on div "She loved learning and being outside." at bounding box center [296, 237] width 228 height 26
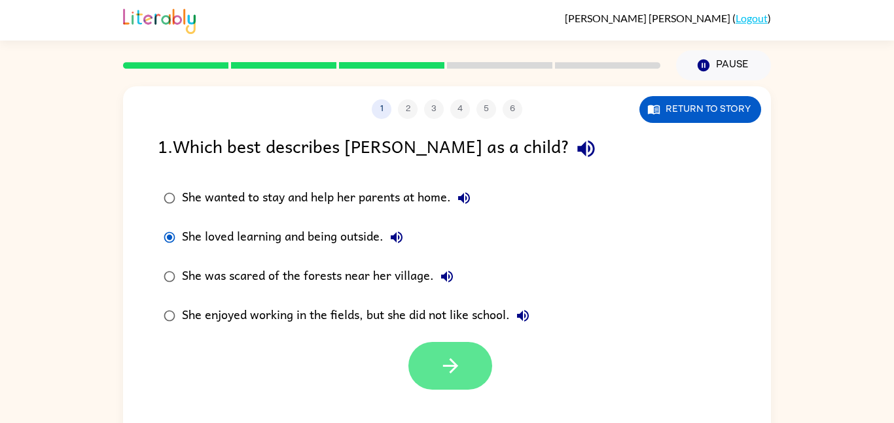
click at [452, 364] on icon "button" at bounding box center [450, 366] width 23 height 23
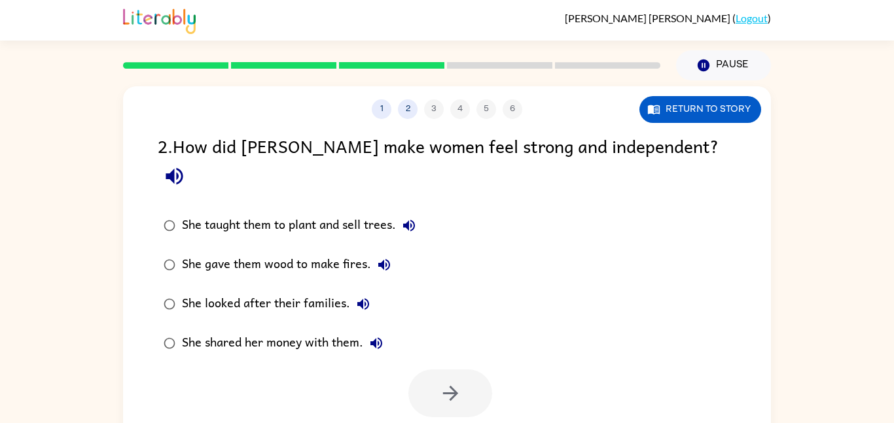
click at [183, 168] on icon "button" at bounding box center [174, 176] width 17 height 17
click at [405, 218] on icon "button" at bounding box center [409, 226] width 16 height 16
click at [385, 252] on button "She gave them wood to make fires." at bounding box center [384, 265] width 26 height 26
click at [379, 257] on icon "button" at bounding box center [384, 265] width 16 height 16
click at [364, 298] on icon "button" at bounding box center [363, 304] width 12 height 12
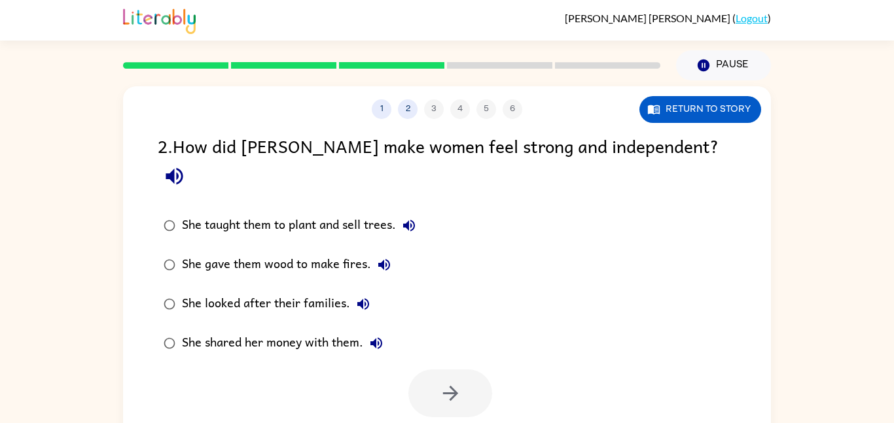
click at [384, 336] on icon "button" at bounding box center [376, 344] width 16 height 16
click at [335, 291] on div "She looked after their families." at bounding box center [279, 304] width 194 height 26
click at [444, 382] on icon "button" at bounding box center [450, 393] width 23 height 23
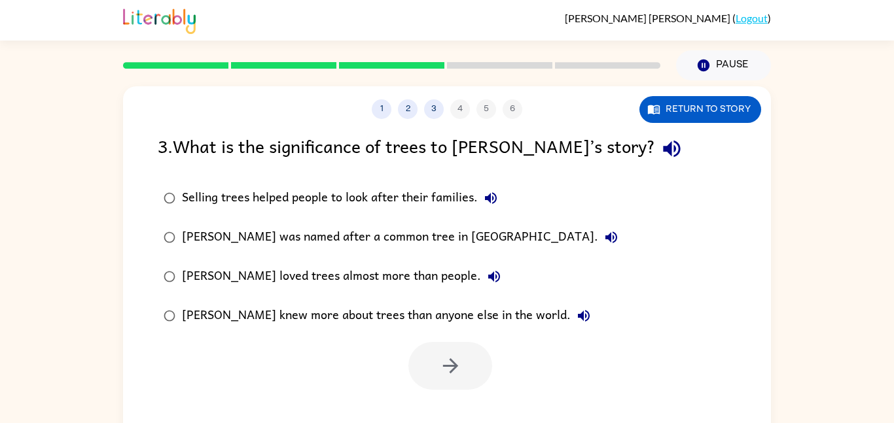
click at [660, 156] on icon "button" at bounding box center [671, 148] width 23 height 23
click at [496, 192] on icon "button" at bounding box center [491, 198] width 16 height 16
click at [603, 242] on icon "button" at bounding box center [611, 238] width 16 height 16
click at [481, 266] on button "Wangari loved trees almost more than people." at bounding box center [494, 277] width 26 height 26
click at [578, 314] on icon "button" at bounding box center [584, 316] width 12 height 12
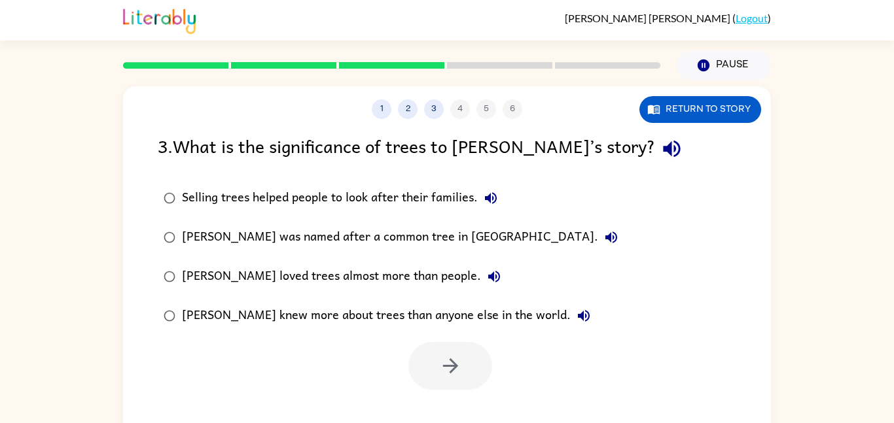
click at [366, 311] on div "Wangari knew more about trees than anyone else in the world." at bounding box center [389, 316] width 415 height 26
click at [424, 373] on button "button" at bounding box center [450, 366] width 84 height 48
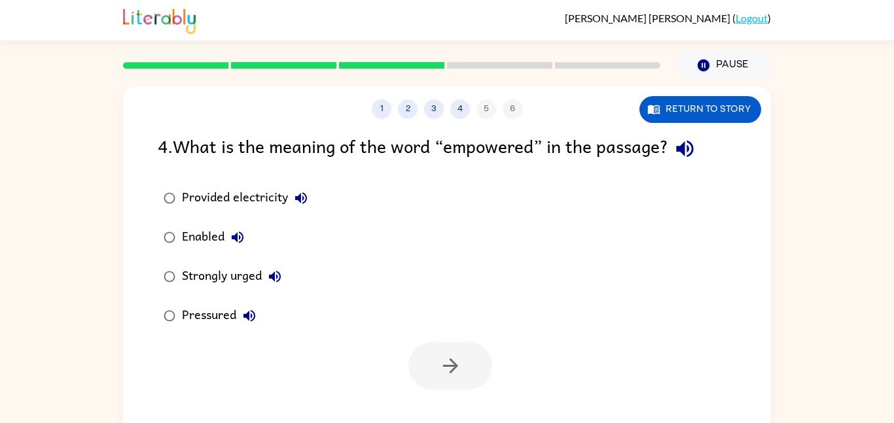
click at [691, 154] on icon "button" at bounding box center [684, 148] width 23 height 23
click at [292, 204] on button "Provided electricity" at bounding box center [301, 198] width 26 height 26
click at [299, 198] on icon "button" at bounding box center [301, 198] width 12 height 12
click at [238, 234] on icon "button" at bounding box center [238, 238] width 16 height 16
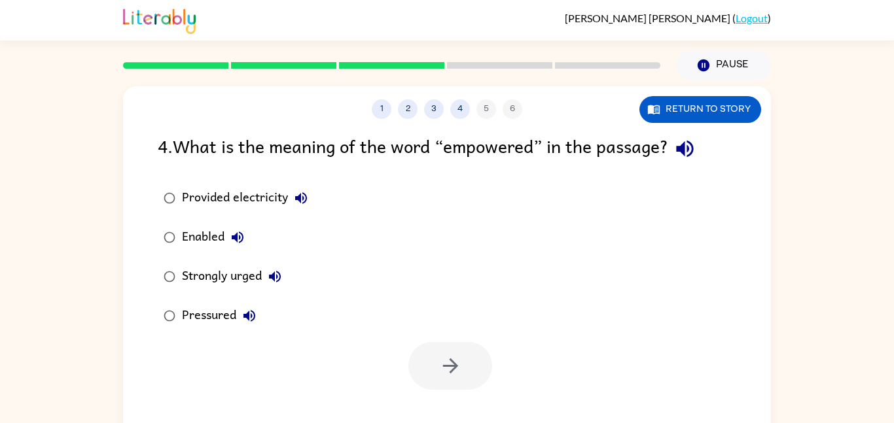
click at [280, 275] on icon "button" at bounding box center [275, 277] width 12 height 12
click at [257, 310] on button "Pressured" at bounding box center [249, 316] width 26 height 26
click at [249, 317] on icon "button" at bounding box center [249, 316] width 12 height 12
click at [277, 194] on div "Provided electricity" at bounding box center [248, 198] width 132 height 26
click at [457, 382] on button "button" at bounding box center [450, 366] width 84 height 48
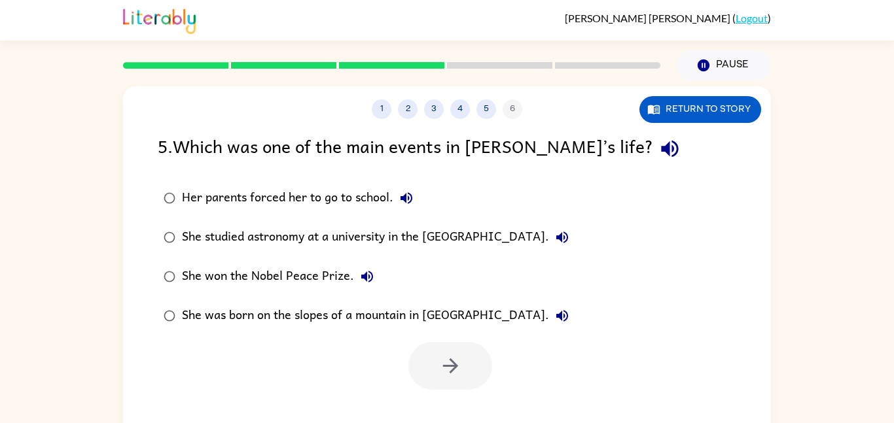
click at [313, 200] on div "Her parents forced her to go to school." at bounding box center [301, 198] width 238 height 26
click at [433, 353] on button "button" at bounding box center [450, 366] width 84 height 48
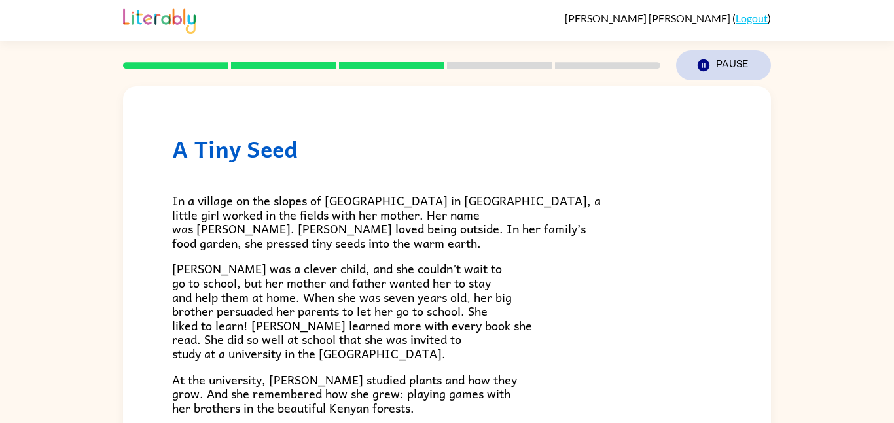
click at [718, 65] on button "Pause Pause" at bounding box center [723, 65] width 95 height 30
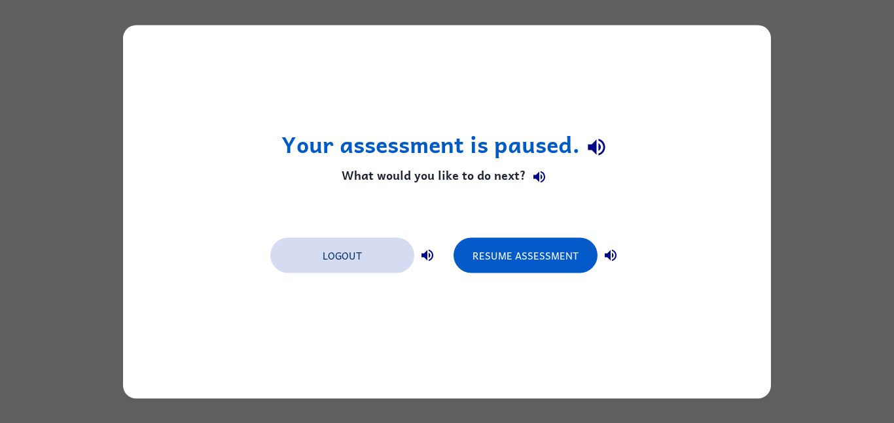
click at [344, 249] on button "Logout" at bounding box center [342, 255] width 144 height 35
